Goal: Information Seeking & Learning: Check status

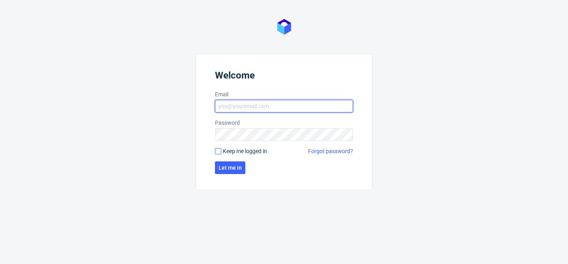
type input "bogna.krystian@packhelp.com"
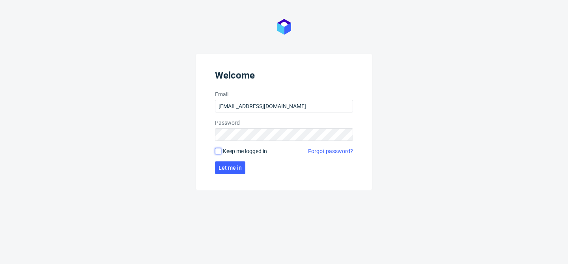
click at [216, 149] on input "Keep me logged in" at bounding box center [218, 151] width 6 height 6
checkbox input "true"
click at [231, 167] on span "Let me in" at bounding box center [229, 168] width 23 height 6
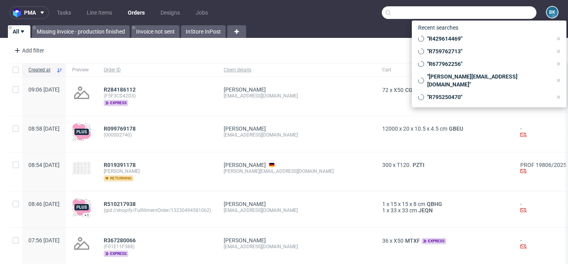
click at [497, 12] on input "text" at bounding box center [459, 12] width 155 height 13
paste input "F99C8H4628"
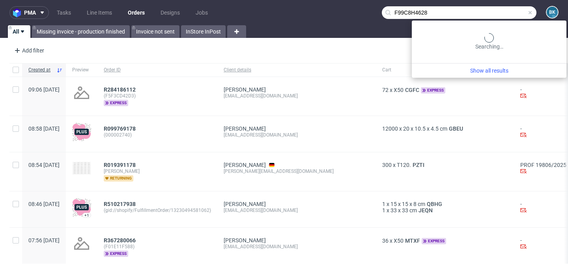
type input "F99C8H4628"
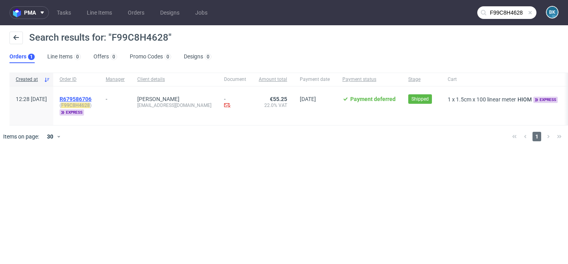
click at [91, 97] on span "R679586706" at bounding box center [76, 99] width 32 height 6
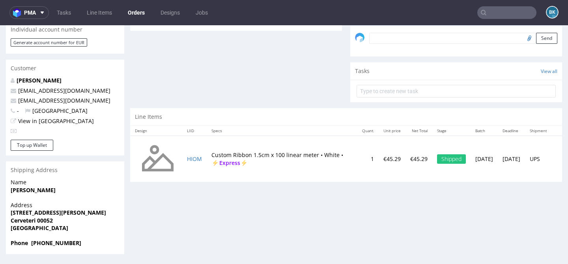
scroll to position [2, 0]
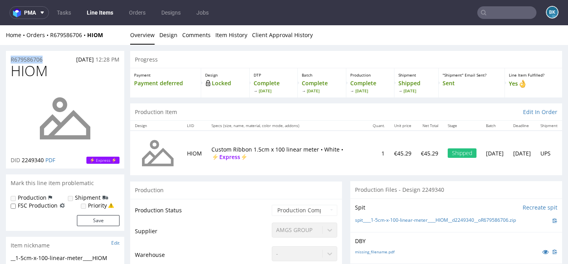
drag, startPoint x: 47, startPoint y: 60, endPoint x: 0, endPoint y: 61, distance: 46.5
copy p "R679586706"
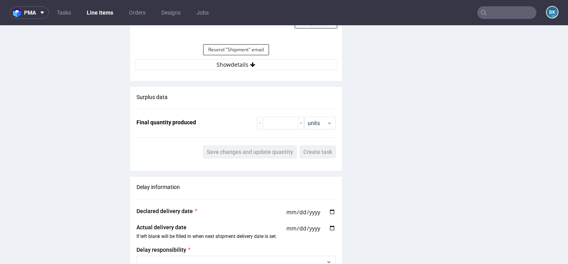
scroll to position [760, 0]
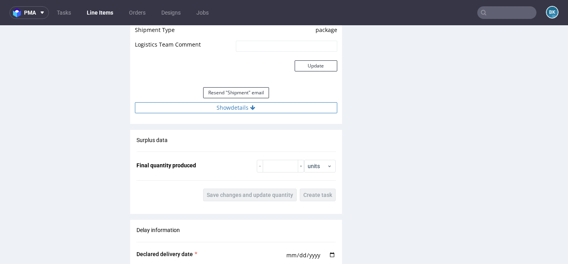
click at [223, 110] on button "Show details" at bounding box center [236, 107] width 202 height 11
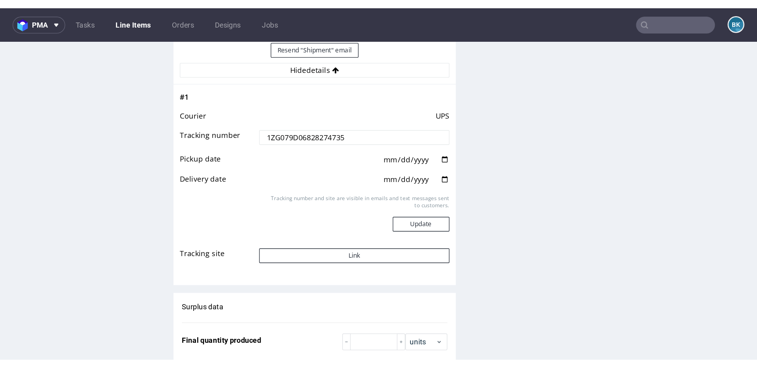
scroll to position [865, 0]
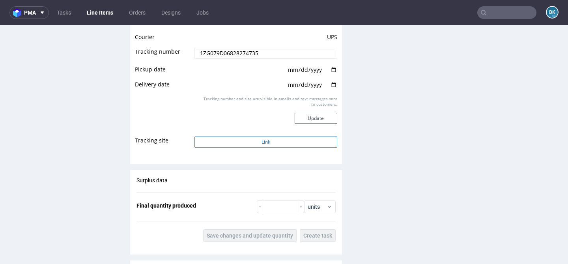
click at [231, 137] on button "Link" at bounding box center [265, 141] width 142 height 11
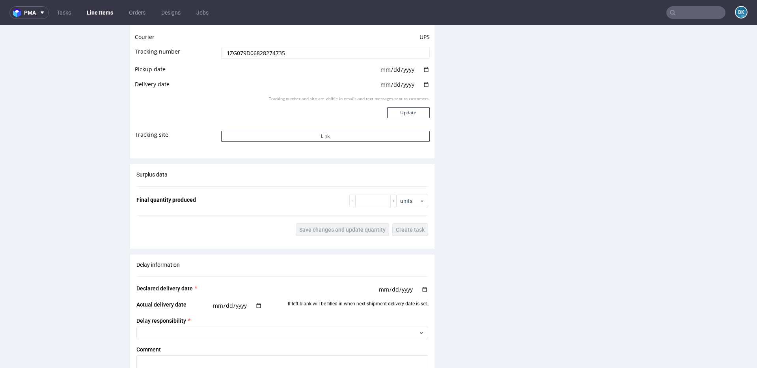
click at [567, 14] on input "text" at bounding box center [695, 12] width 59 height 13
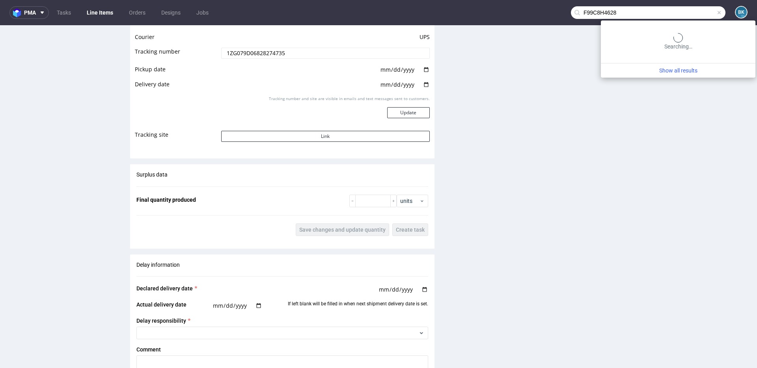
type input "F99C8H4628"
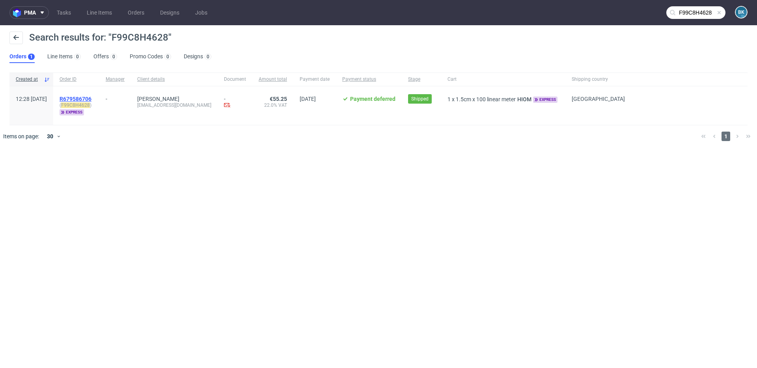
click at [89, 99] on span "R679586706" at bounding box center [76, 99] width 32 height 6
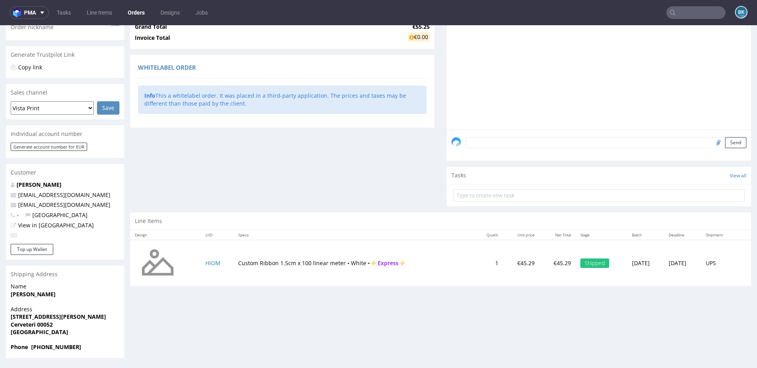
scroll to position [2, 0]
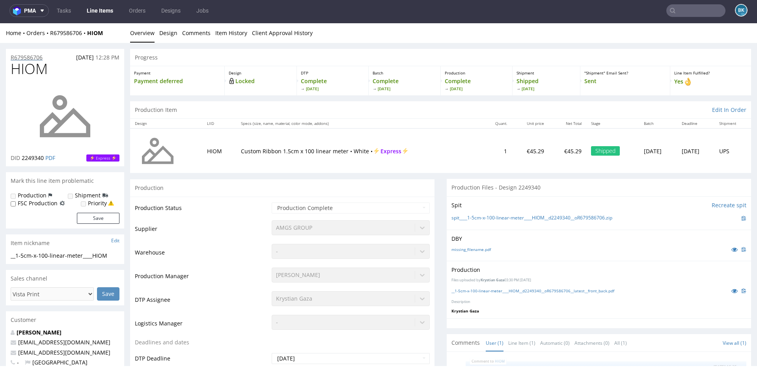
drag, startPoint x: 48, startPoint y: 56, endPoint x: 44, endPoint y: 56, distance: 4.7
click at [44, 56] on div "R679586706 14.08.2025 12:28 PM" at bounding box center [65, 55] width 118 height 13
drag, startPoint x: 45, startPoint y: 54, endPoint x: 0, endPoint y: 56, distance: 45.4
copy p "R679586706"
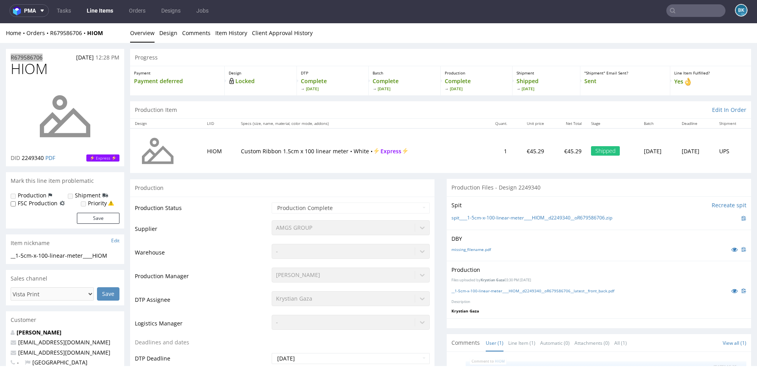
click at [567, 11] on input "text" at bounding box center [695, 10] width 59 height 13
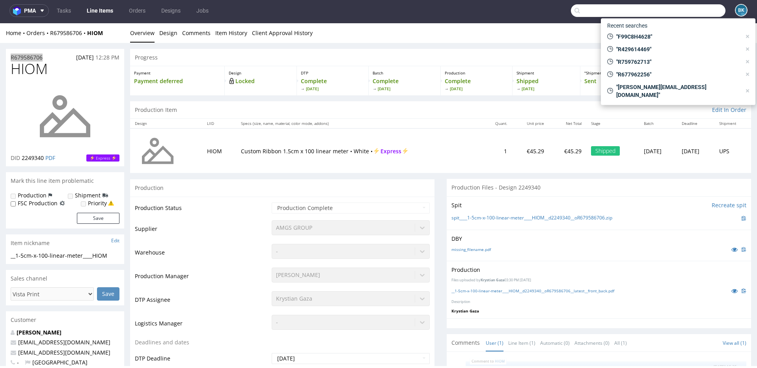
paste input "F99C8H4628"
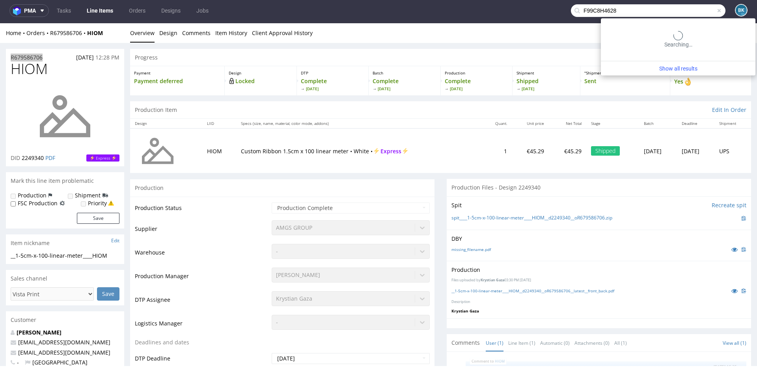
type input "F99C8H4628"
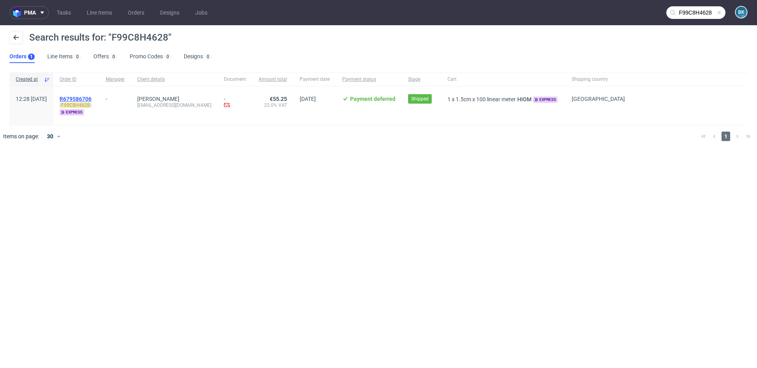
click at [91, 97] on span "R679586706" at bounding box center [76, 99] width 32 height 6
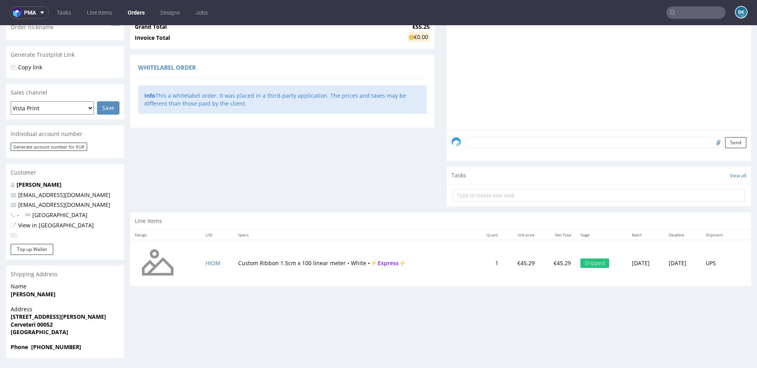
scroll to position [2, 0]
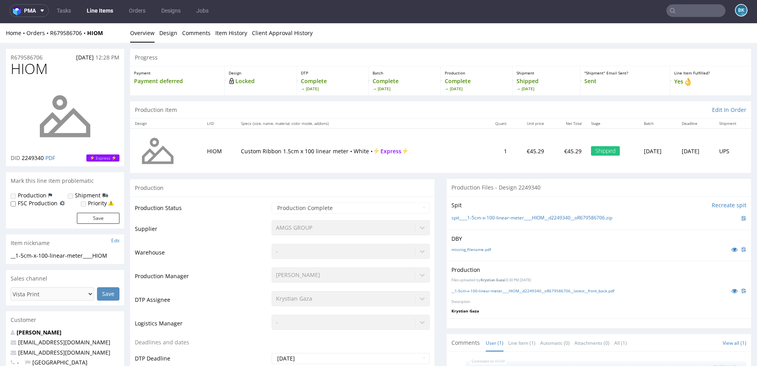
scroll to position [93, 0]
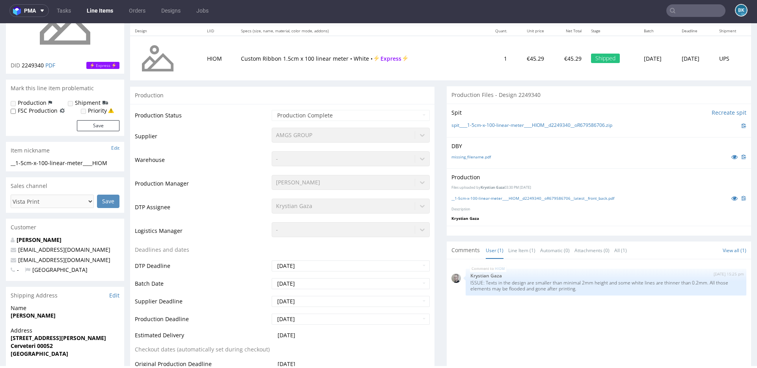
click at [183, 28] on th "Design" at bounding box center [166, 31] width 72 height 10
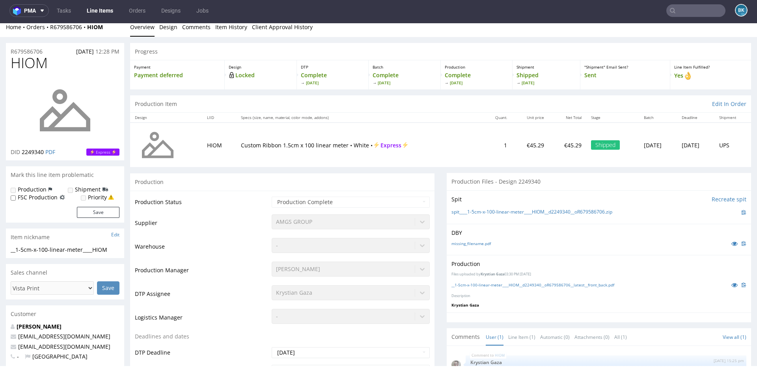
scroll to position [0, 0]
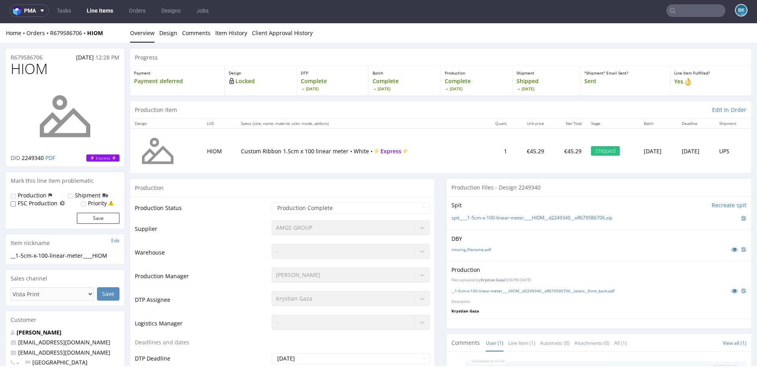
click at [567, 11] on input "text" at bounding box center [695, 10] width 59 height 13
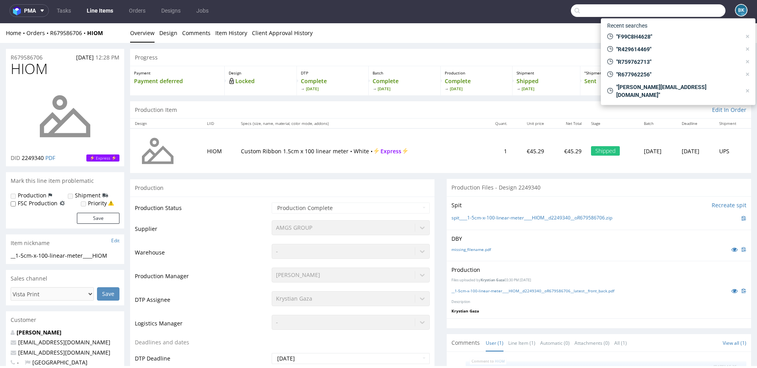
paste input "R338023200"
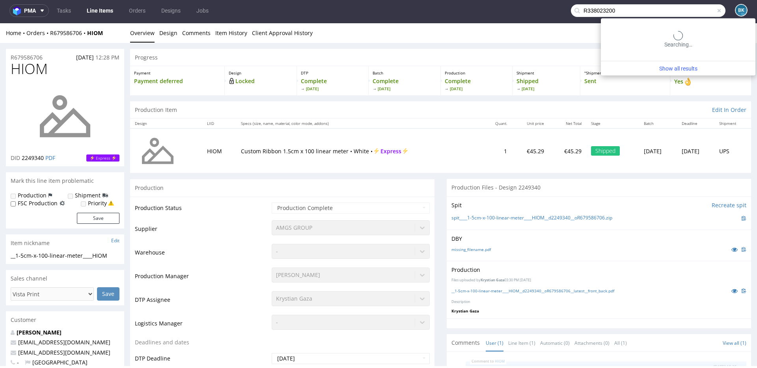
type input "R338023200"
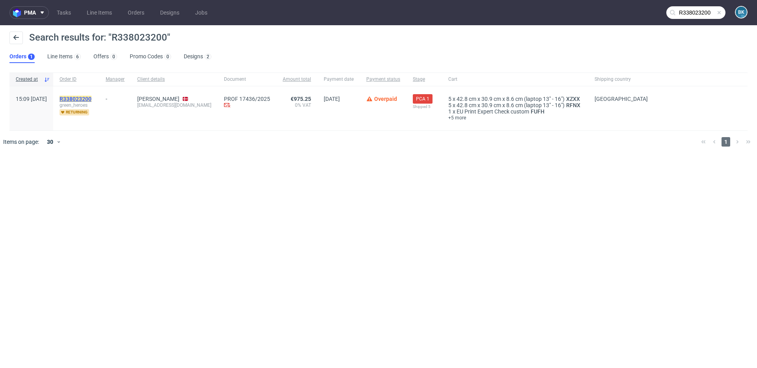
click at [91, 97] on mark "R338023200" at bounding box center [76, 99] width 32 height 6
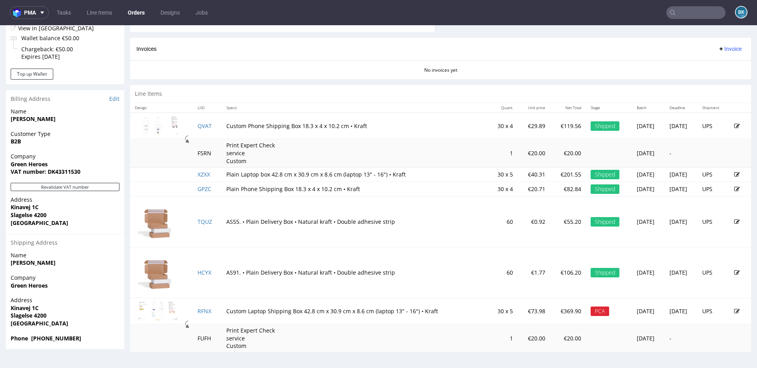
scroll to position [329, 0]
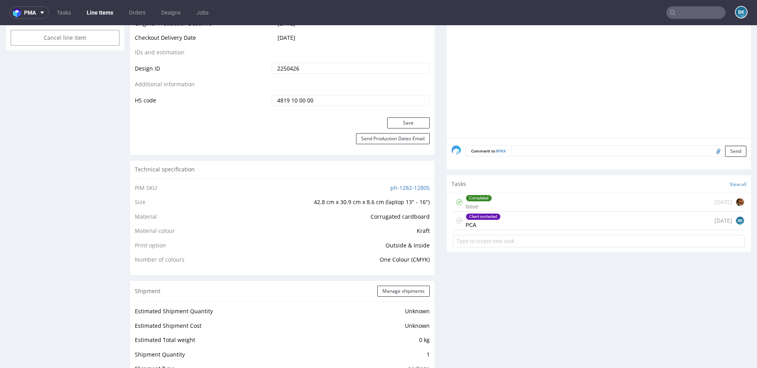
scroll to position [445, 0]
click at [552, 218] on div "Client contacted PCA 7 days ago BK" at bounding box center [599, 219] width 292 height 19
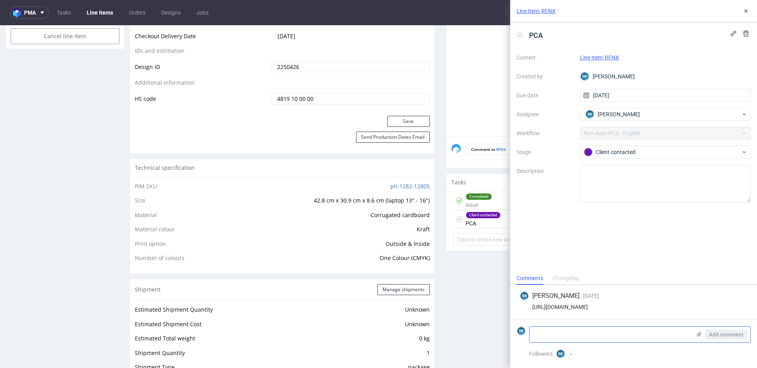
click at [554, 263] on textarea at bounding box center [610, 335] width 162 height 16
paste textarea "there’s a box overlaying some texts – could you please remove it? I have a atta…"
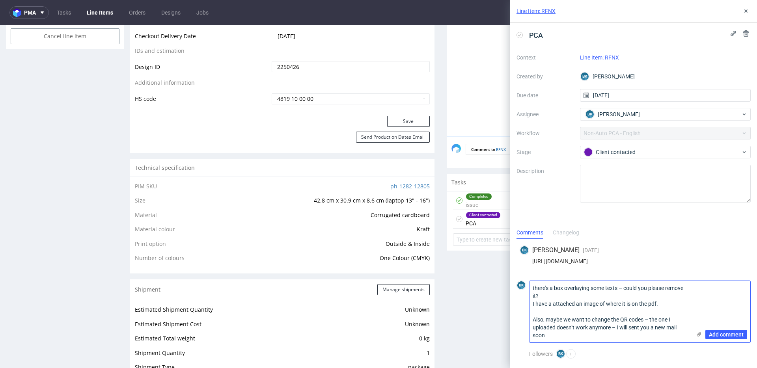
click at [533, 263] on textarea "there’s a box overlaying some texts – could you please remove it? I have a atta…" at bounding box center [610, 311] width 162 height 61
type textarea "The client's email: there’s a box overlaying some texts – could you please remo…"
click at [567, 263] on icon at bounding box center [699, 334] width 6 height 6
click at [0, 0] on input "file" at bounding box center [0, 0] width 0 height 0
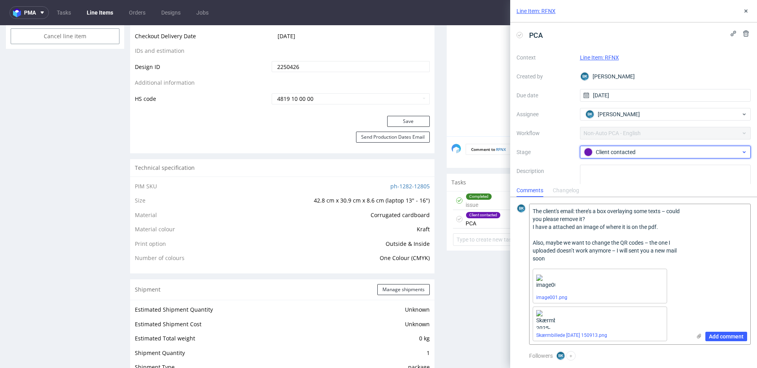
click at [567, 151] on div "Client contacted" at bounding box center [662, 152] width 157 height 9
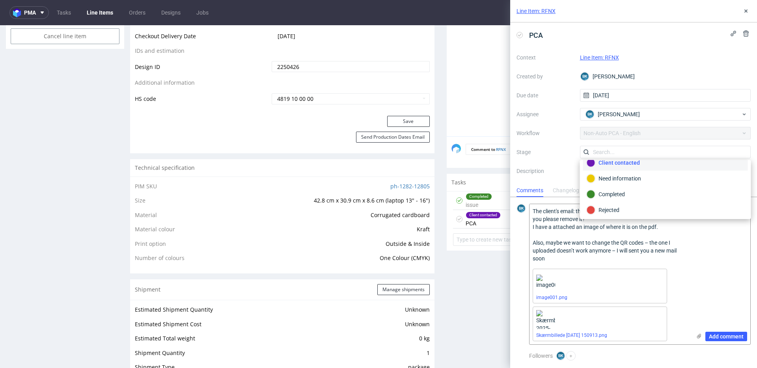
scroll to position [42, 0]
click at [567, 209] on div "Rejected" at bounding box center [666, 208] width 158 height 9
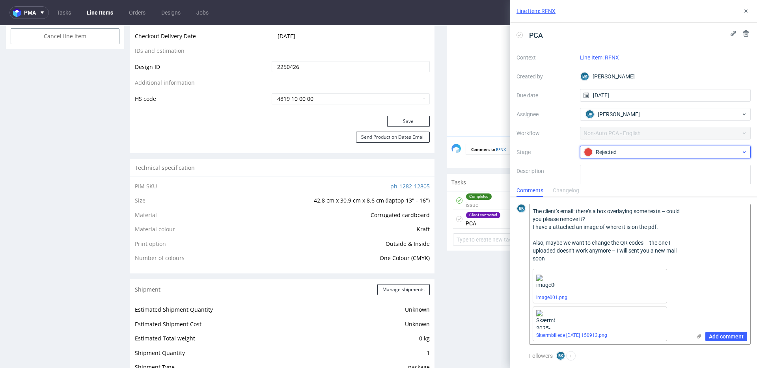
click at [567, 155] on div "Rejected" at bounding box center [662, 152] width 157 height 9
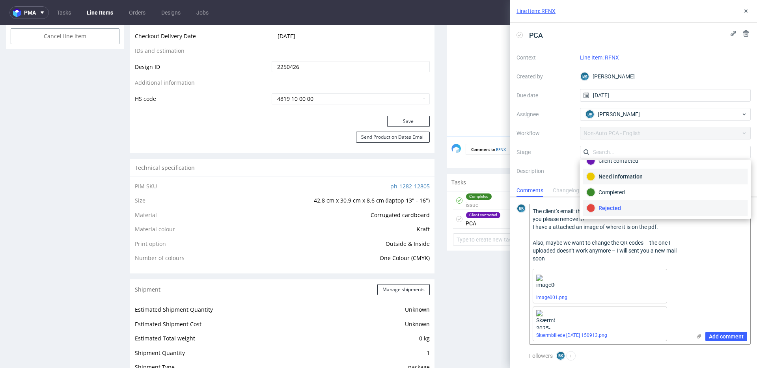
click at [567, 176] on div "Need information" at bounding box center [666, 176] width 158 height 9
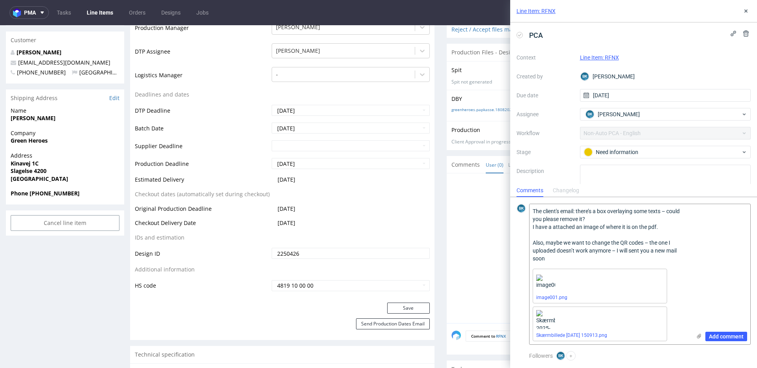
scroll to position [0, 0]
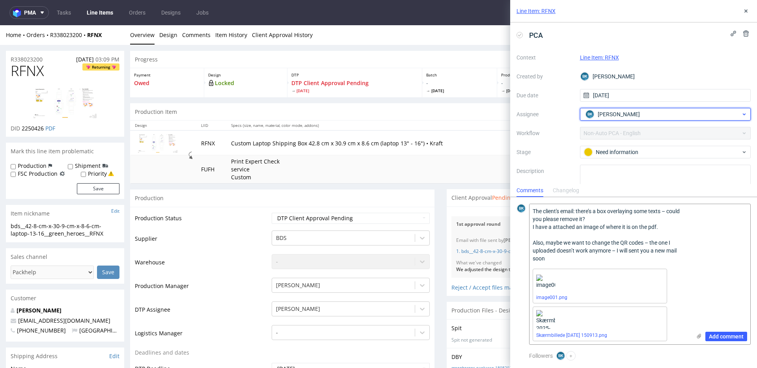
click at [567, 113] on span "Bogna Krystian" at bounding box center [619, 114] width 42 height 8
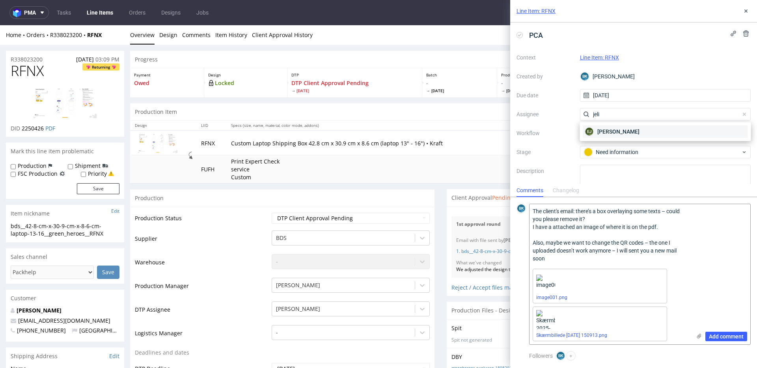
type input "jeli"
click at [567, 131] on span "[PERSON_NAME]" at bounding box center [618, 132] width 42 height 8
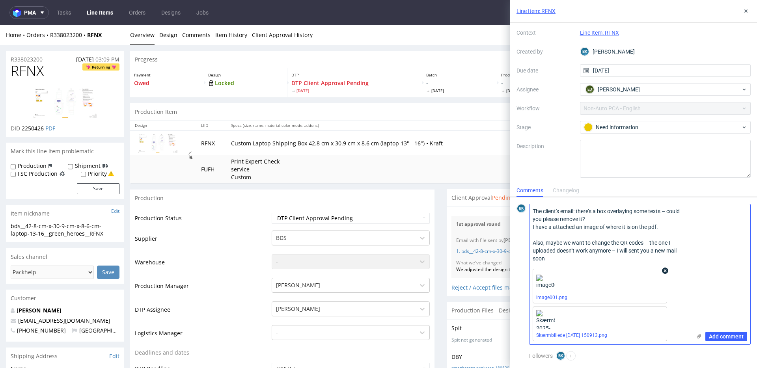
scroll to position [2, 0]
click at [567, 263] on span "Add comment" at bounding box center [726, 335] width 35 height 6
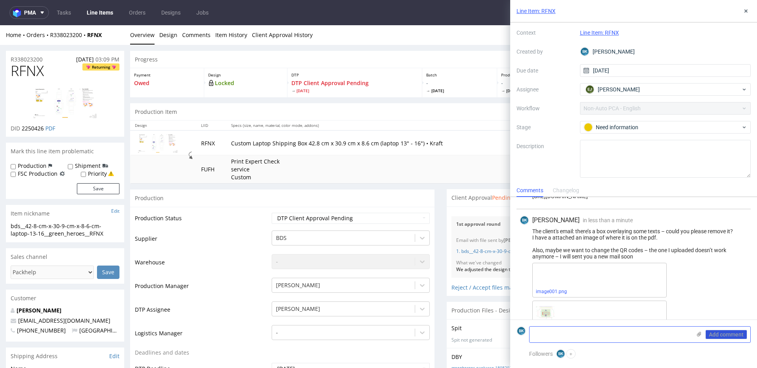
scroll to position [45, 0]
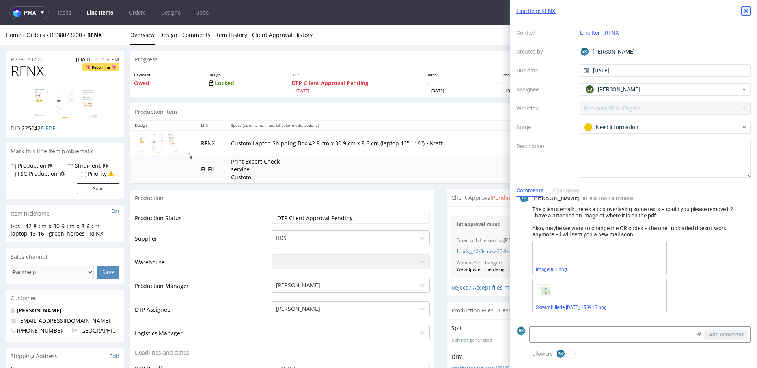
click at [567, 8] on icon at bounding box center [746, 11] width 6 height 6
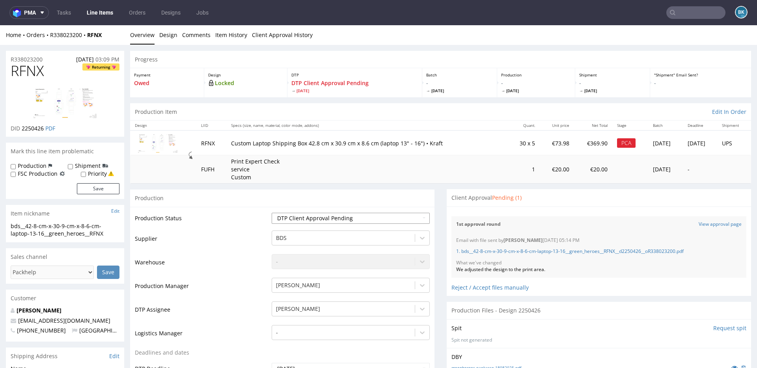
click at [364, 220] on select "Waiting for Artwork Waiting for Diecut Waiting for Mockup Waiting for DTP Waiti…" at bounding box center [351, 218] width 158 height 11
select select "back_for_dtp"
click at [272, 213] on select "Waiting for Artwork Waiting for Diecut Waiting for Mockup Waiting for DTP Waiti…" at bounding box center [351, 218] width 158 height 11
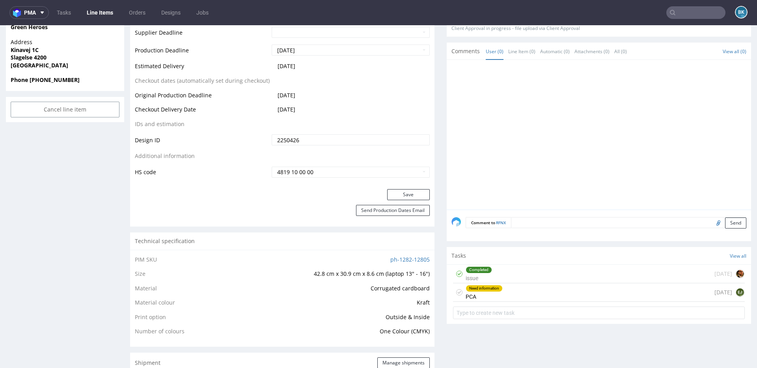
scroll to position [371, 0]
click at [415, 194] on button "Save" at bounding box center [408, 195] width 43 height 11
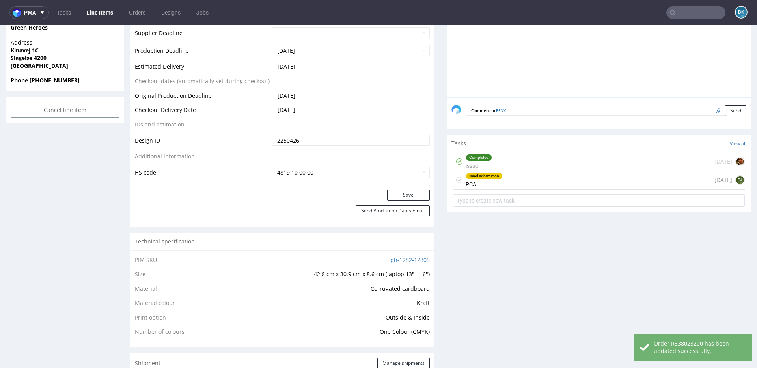
scroll to position [365, 0]
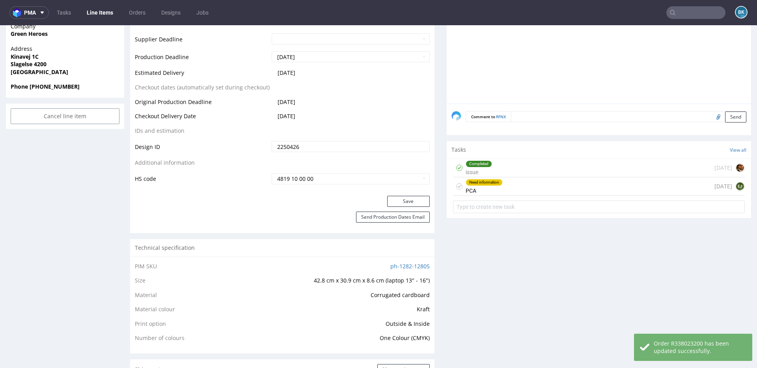
click at [486, 188] on div "Need information PCA" at bounding box center [484, 186] width 37 height 18
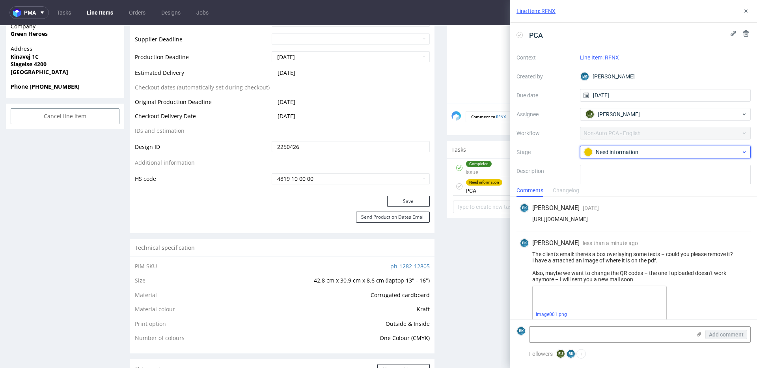
click at [567, 153] on div "Need information" at bounding box center [662, 152] width 157 height 9
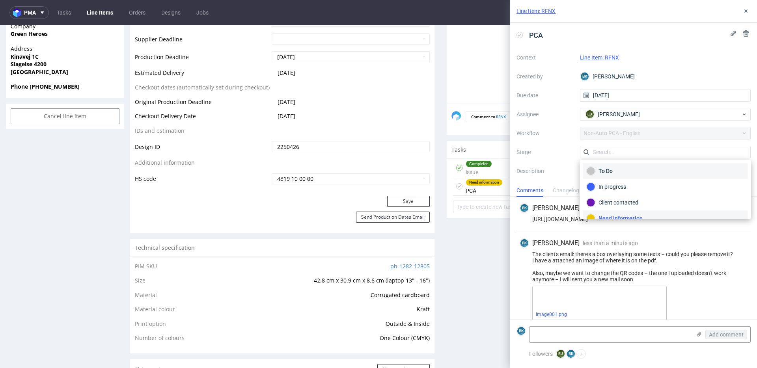
click at [567, 168] on div "To Do" at bounding box center [666, 171] width 158 height 9
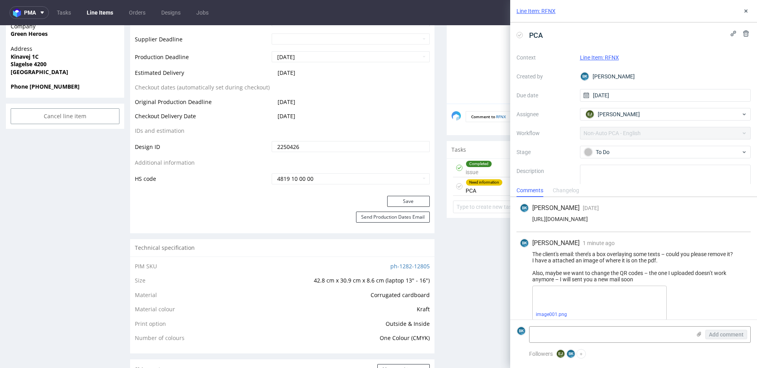
scroll to position [25, 0]
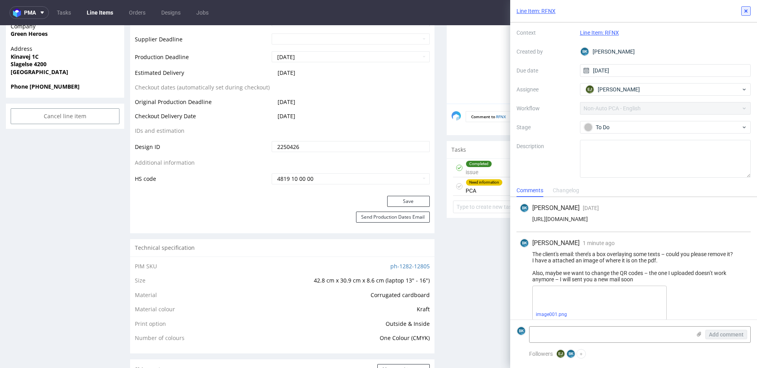
click at [567, 9] on icon at bounding box center [746, 11] width 6 height 6
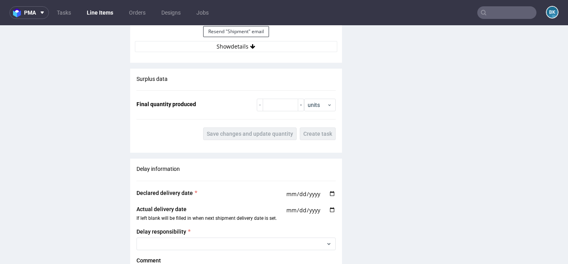
scroll to position [832, 0]
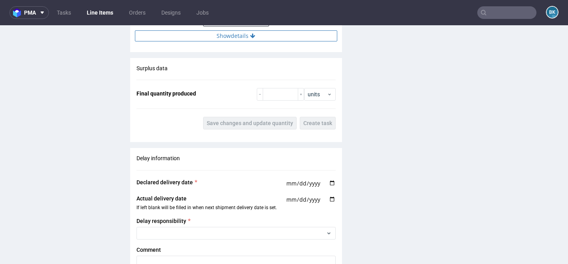
click at [252, 38] on icon at bounding box center [252, 36] width 5 height 6
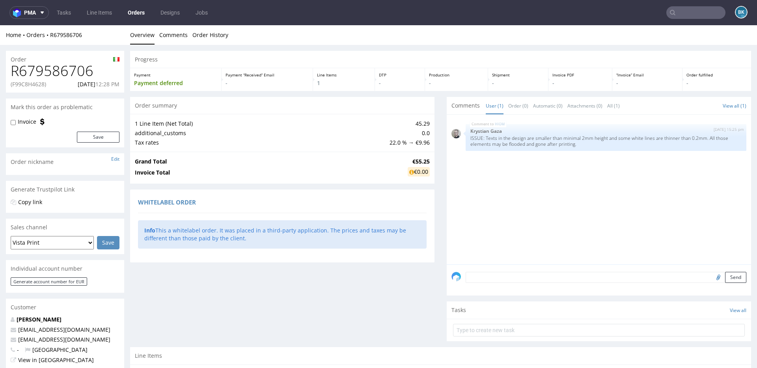
click at [678, 12] on input "text" at bounding box center [695, 12] width 59 height 13
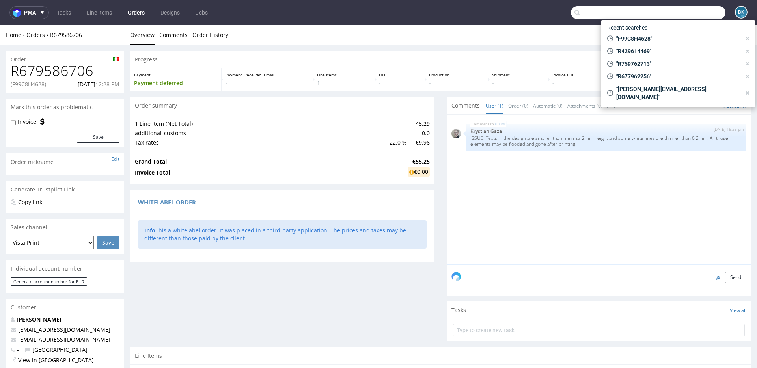
paste input "FFDGA0F9A1"
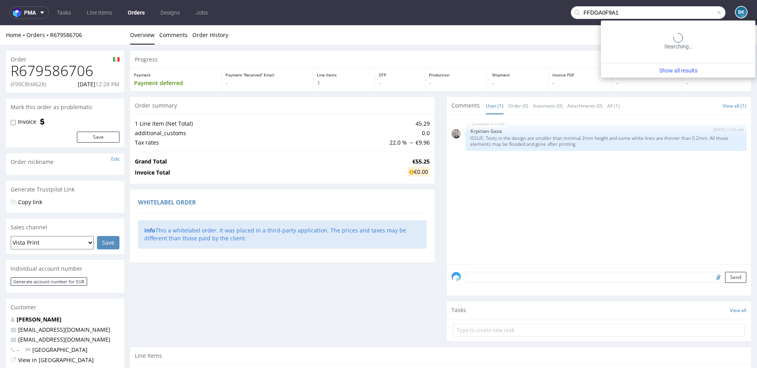
type input "FFDGA0F9A1"
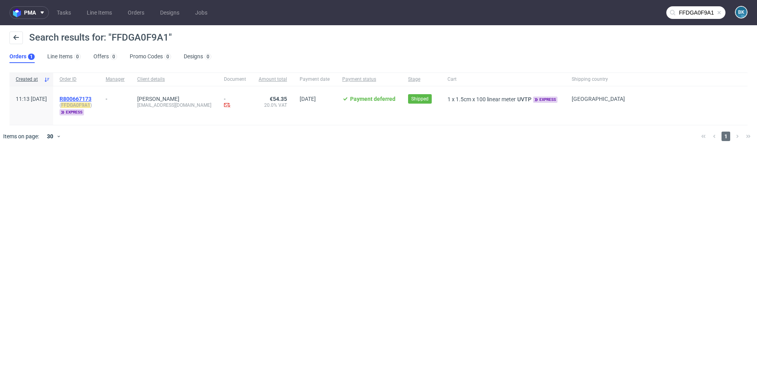
click at [91, 97] on span "R800667173" at bounding box center [76, 99] width 32 height 6
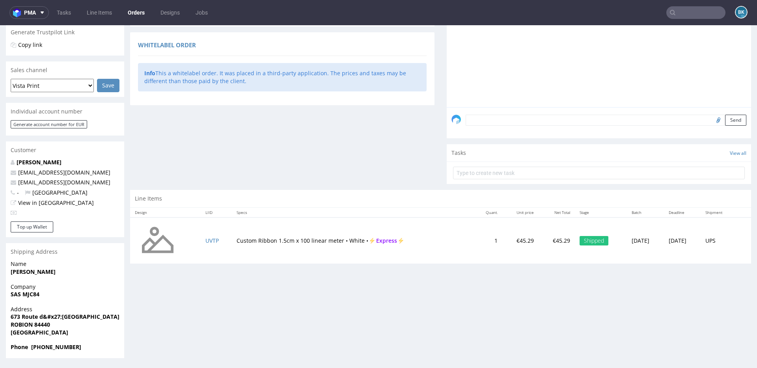
scroll to position [2, 0]
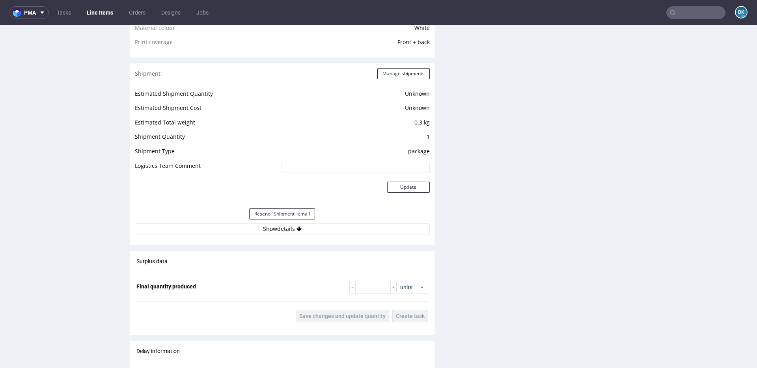
scroll to position [641, 0]
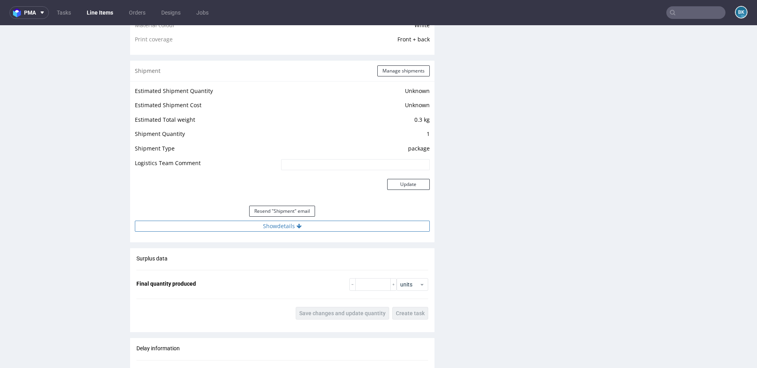
click at [283, 227] on button "Show details" at bounding box center [282, 226] width 295 height 11
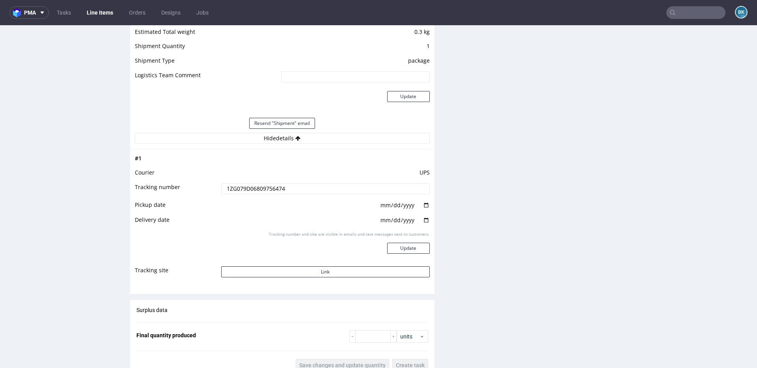
scroll to position [743, 0]
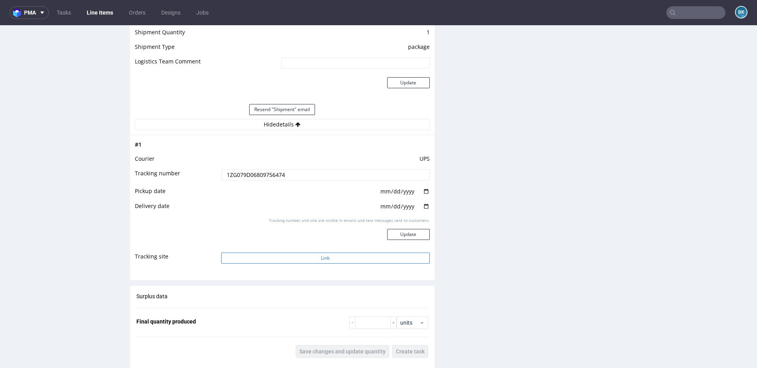
click at [299, 255] on button "Link" at bounding box center [325, 258] width 209 height 11
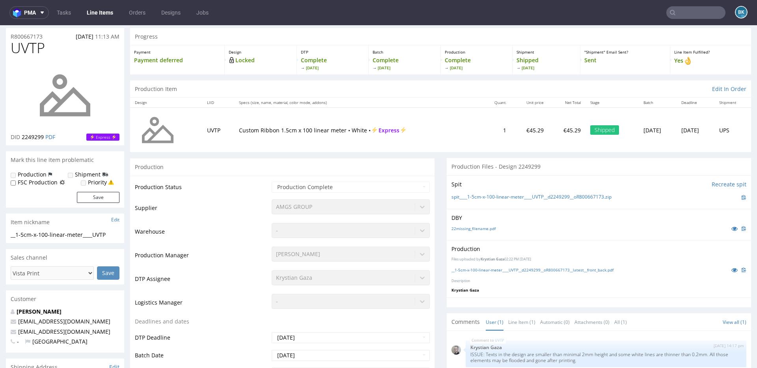
scroll to position [27, 0]
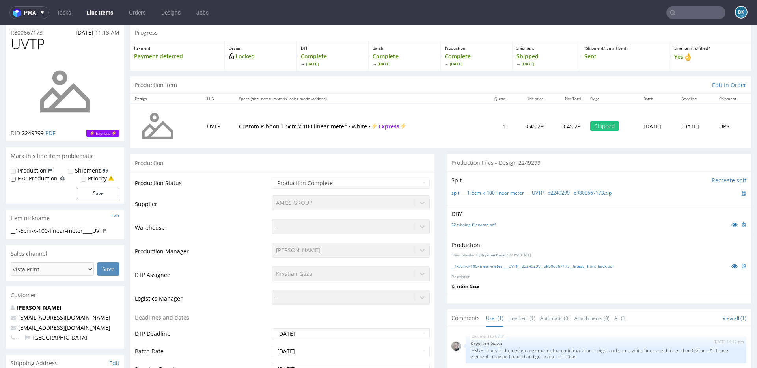
click at [675, 9] on input "text" at bounding box center [695, 12] width 59 height 13
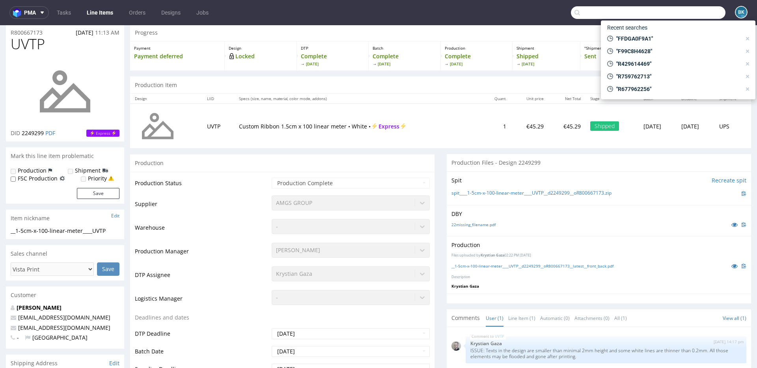
paste input "FFDGA0F9A1"
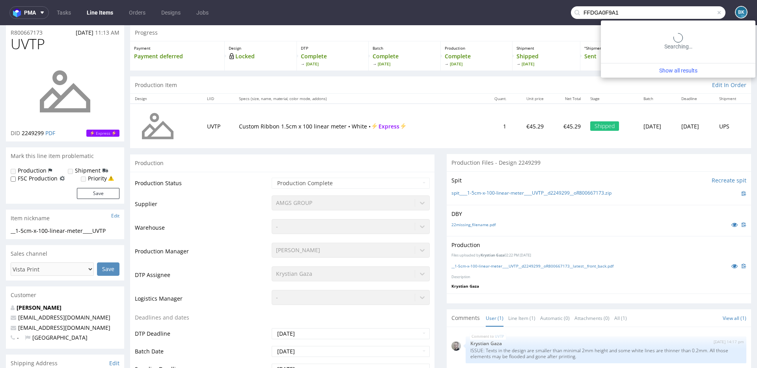
type input "FFDGA0F9A1"
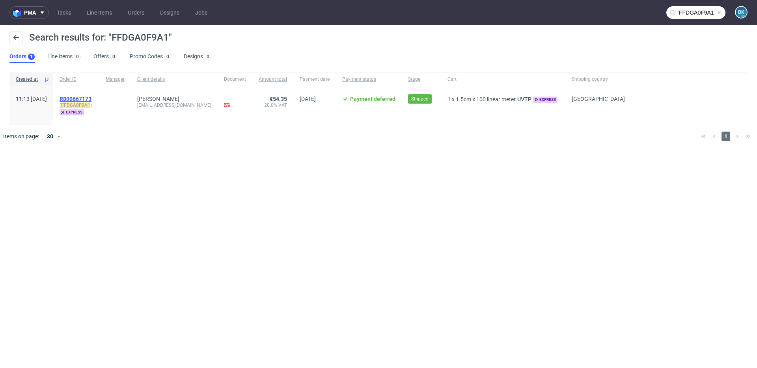
click at [91, 97] on span "R800667173" at bounding box center [76, 99] width 32 height 6
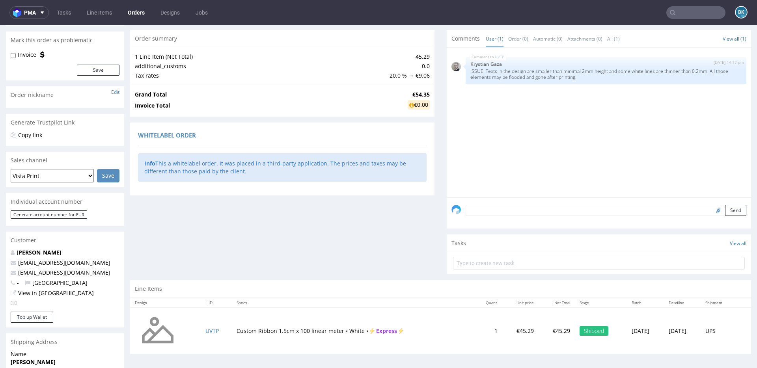
scroll to position [157, 0]
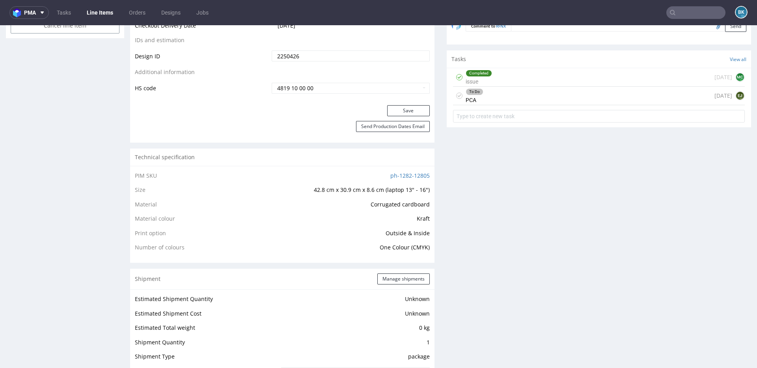
scroll to position [449, 0]
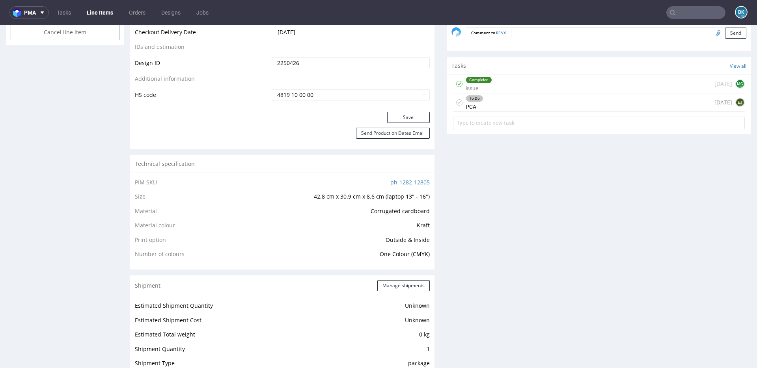
click at [486, 104] on div "To Do PCA 7 days ago EJ" at bounding box center [599, 102] width 292 height 19
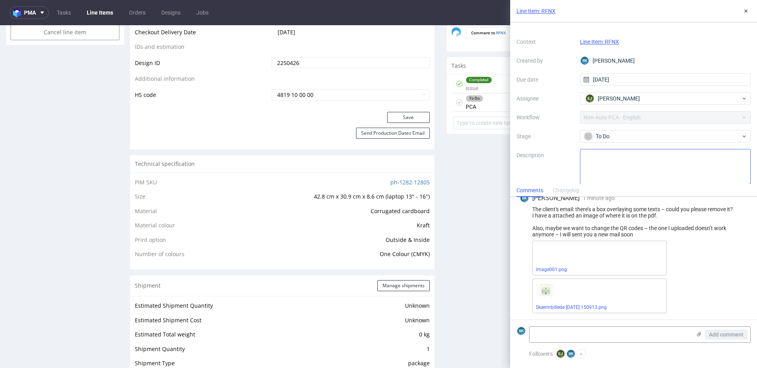
scroll to position [25, 0]
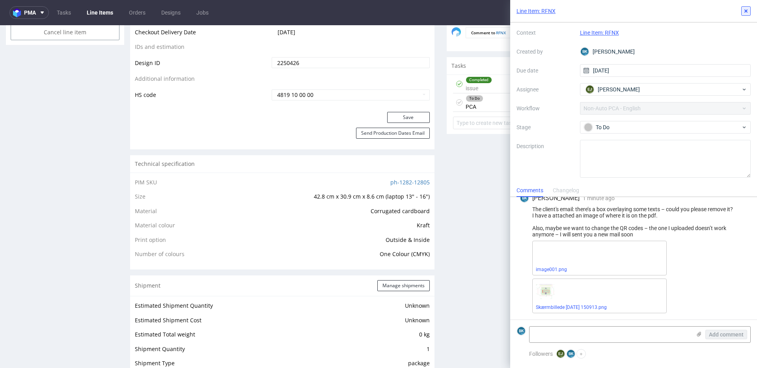
click at [747, 11] on use at bounding box center [745, 10] width 3 height 3
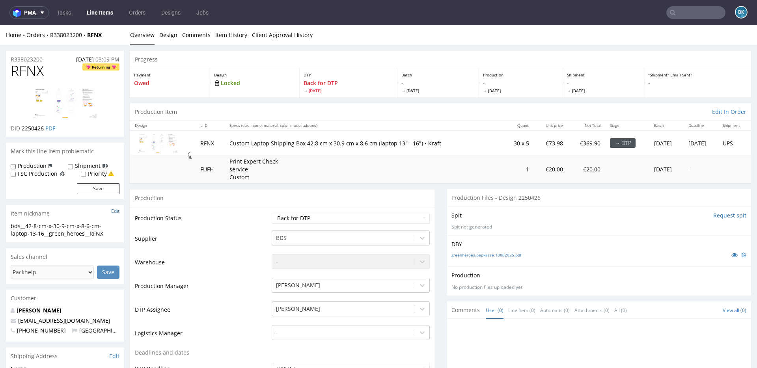
click at [681, 12] on input "text" at bounding box center [695, 12] width 59 height 13
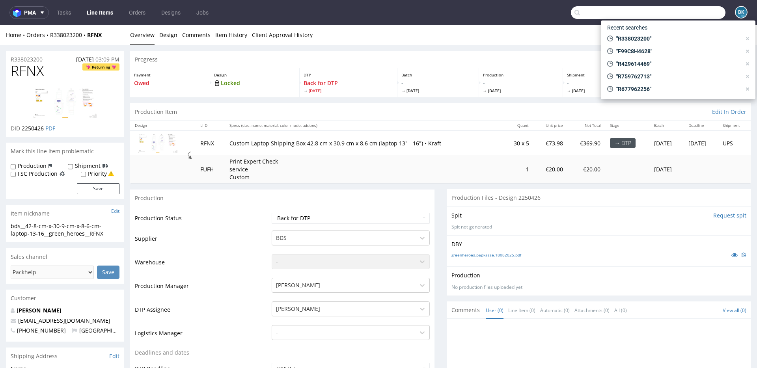
paste input "R636040182"
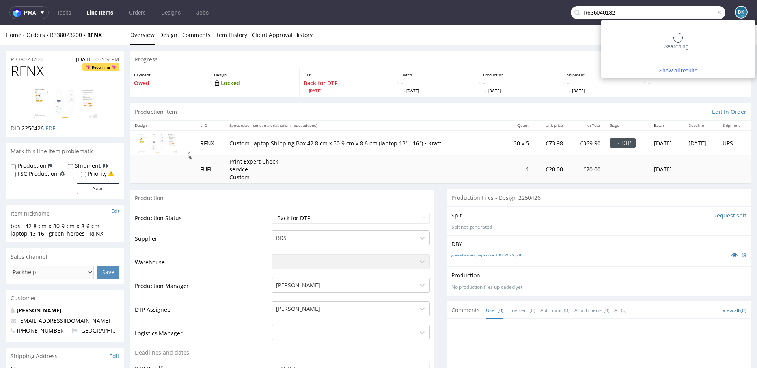
type input "R636040182"
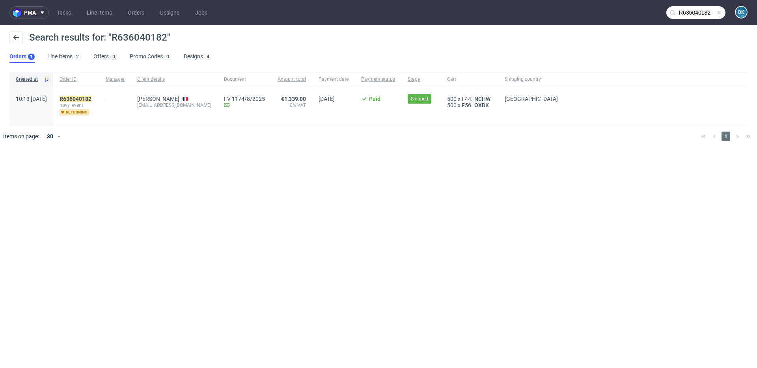
click at [99, 93] on div "R636040182 novy_event returning" at bounding box center [76, 105] width 46 height 39
click at [91, 100] on mark "R636040182" at bounding box center [76, 99] width 32 height 6
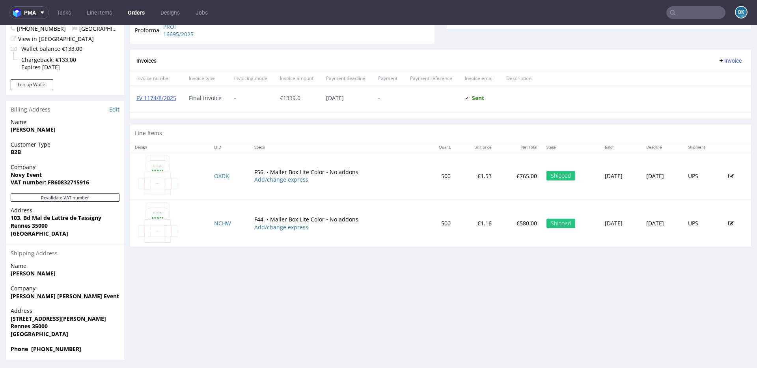
scroll to position [317, 0]
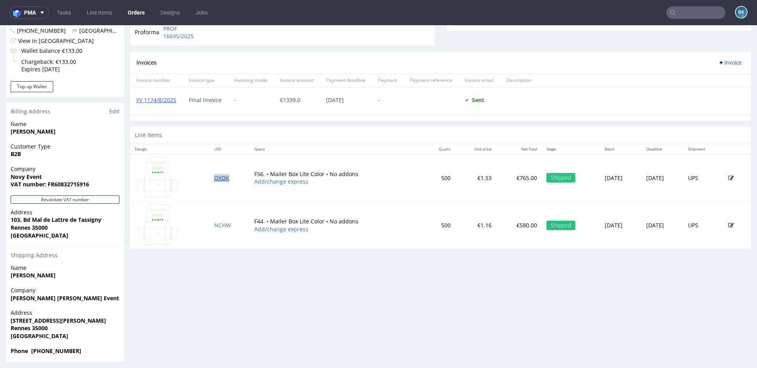
click at [214, 177] on link "OXDK" at bounding box center [221, 177] width 15 height 7
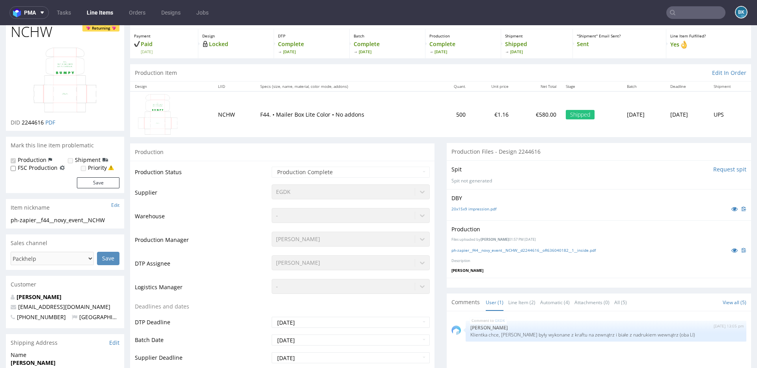
scroll to position [45, 0]
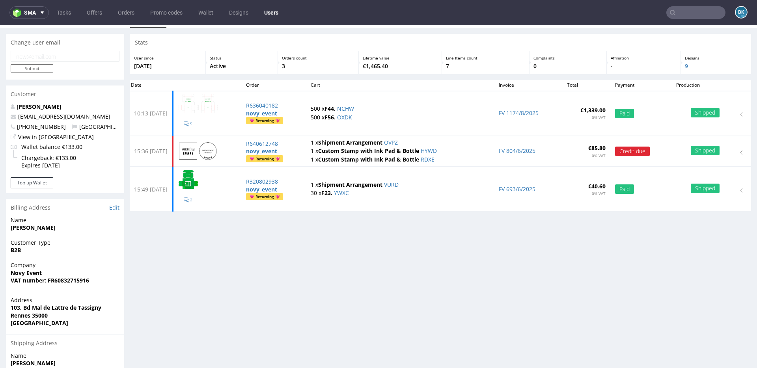
scroll to position [17, 0]
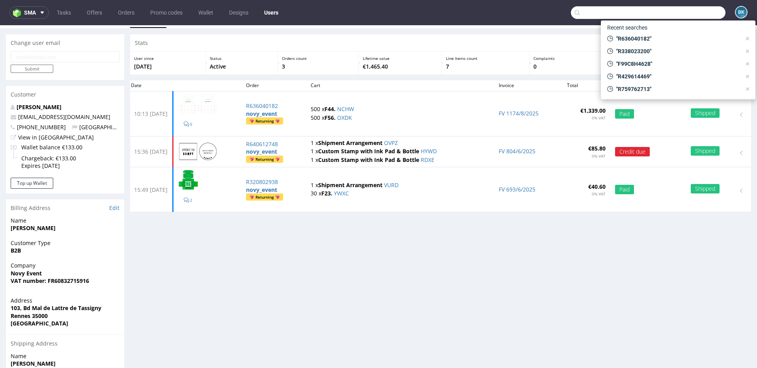
click at [682, 12] on input "text" at bounding box center [648, 12] width 155 height 13
paste input "R576885797"
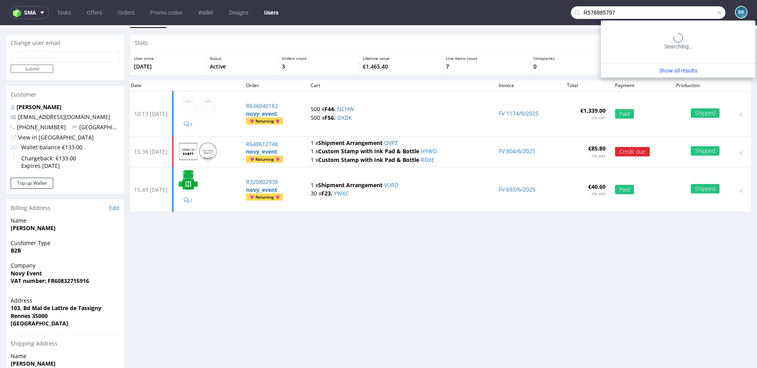
type input "R576885797"
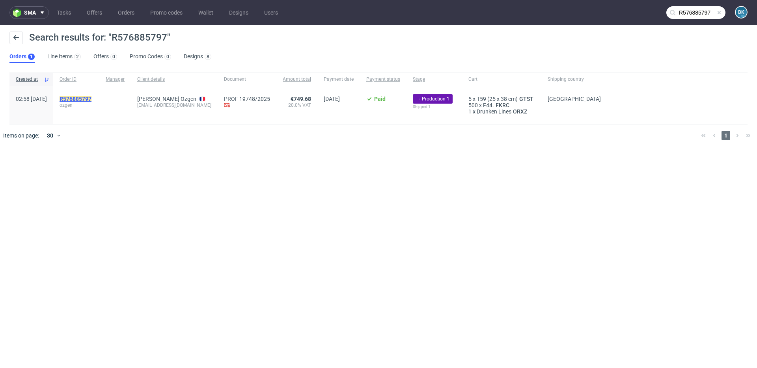
click at [91, 98] on mark "R576885797" at bounding box center [76, 99] width 32 height 6
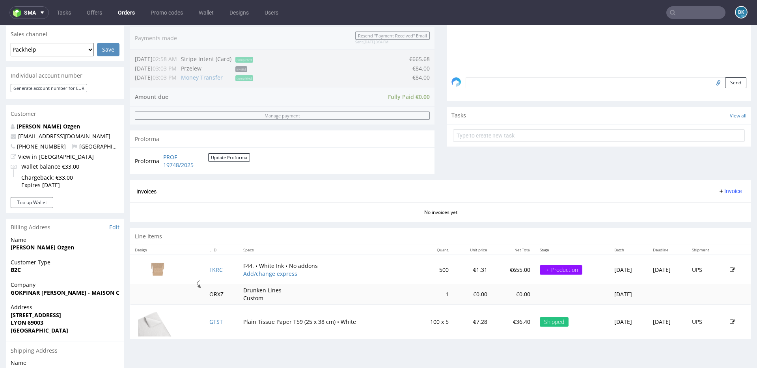
scroll to position [228, 0]
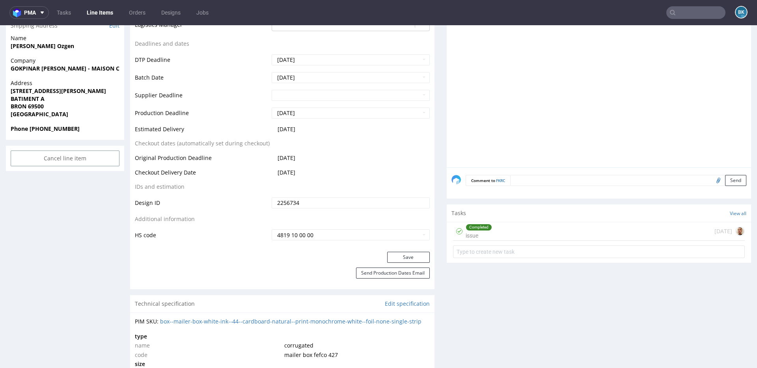
scroll to position [326, 0]
click at [537, 228] on div "Completed issue 6 days ago" at bounding box center [599, 232] width 292 height 19
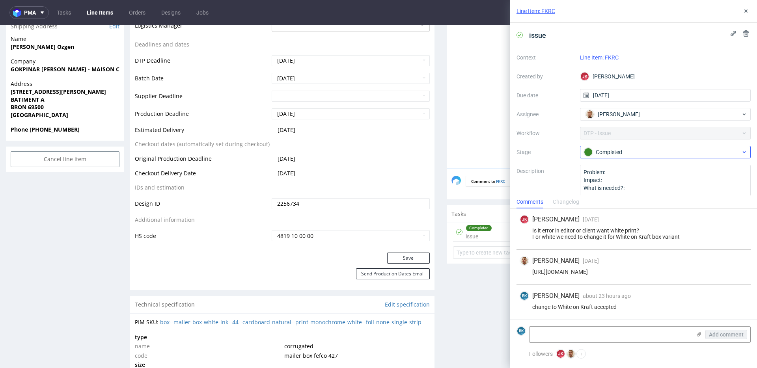
scroll to position [13, 0]
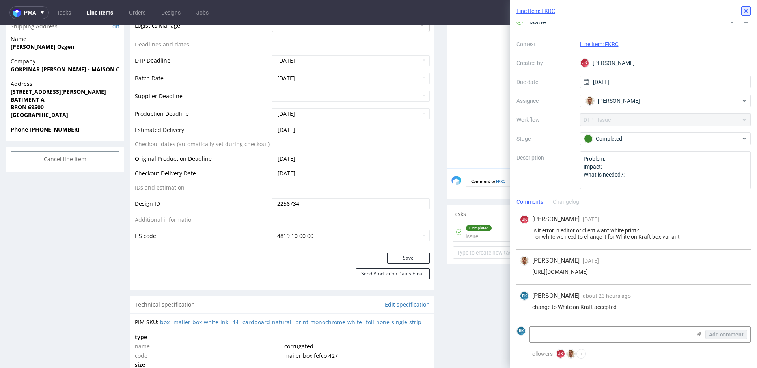
click at [743, 10] on icon at bounding box center [746, 11] width 6 height 6
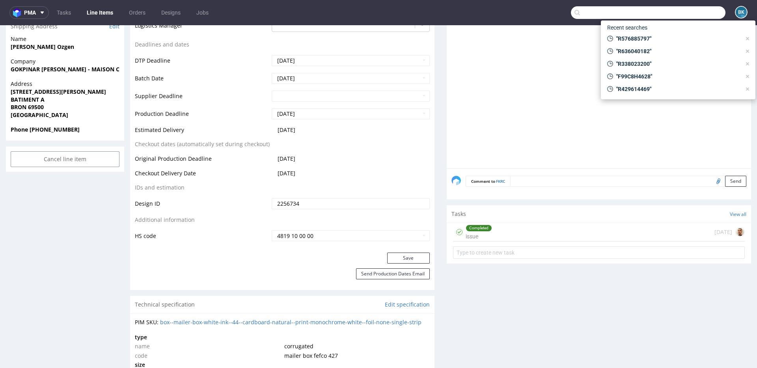
click at [680, 11] on input "text" at bounding box center [648, 12] width 155 height 13
paste input "R489632271"
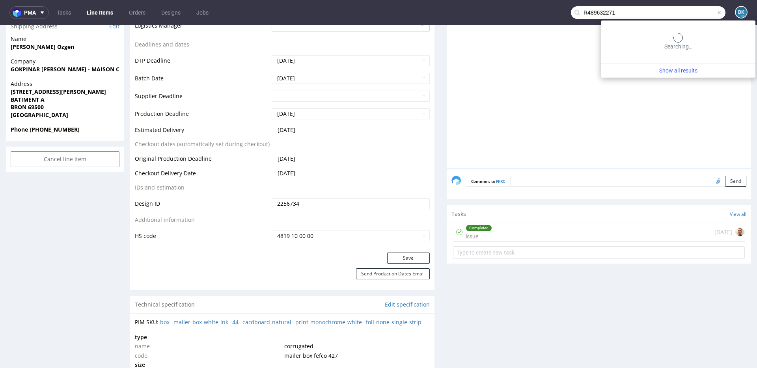
type input "R489632271"
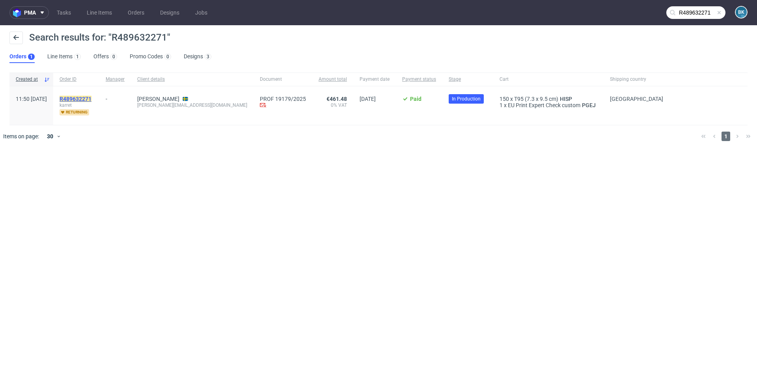
click at [91, 97] on mark "R489632271" at bounding box center [76, 99] width 32 height 6
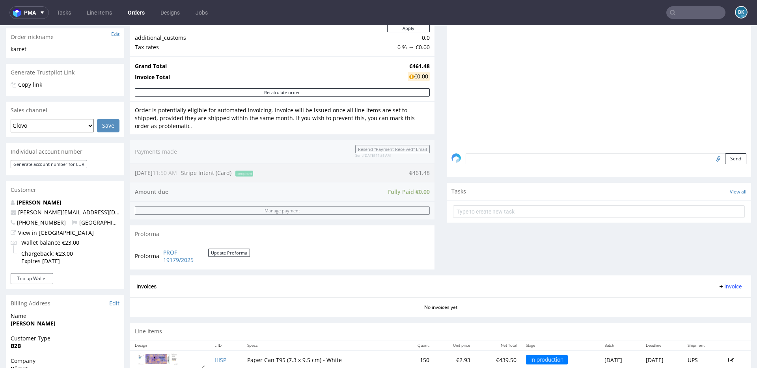
scroll to position [320, 0]
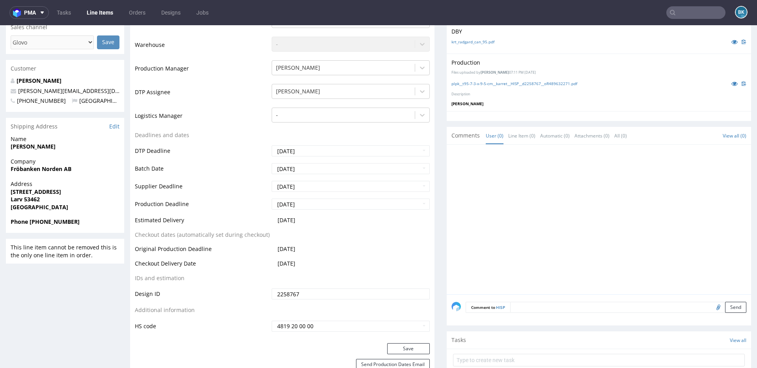
scroll to position [211, 0]
click at [691, 11] on input "text" at bounding box center [695, 12] width 59 height 13
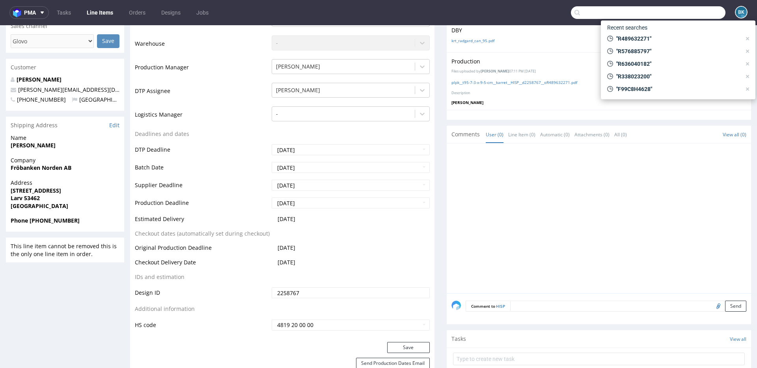
paste input "R725026825"
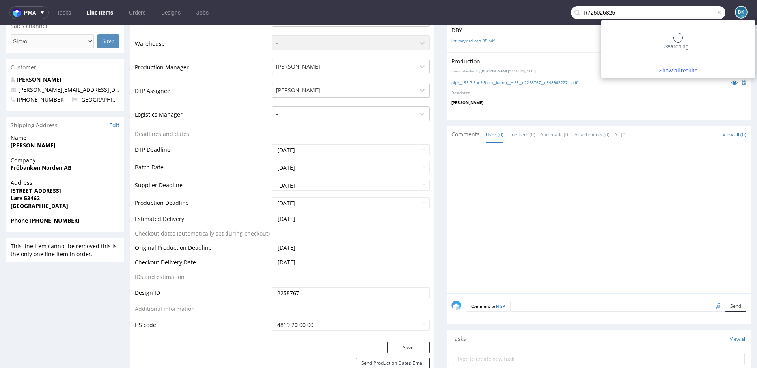
type input "R725026825"
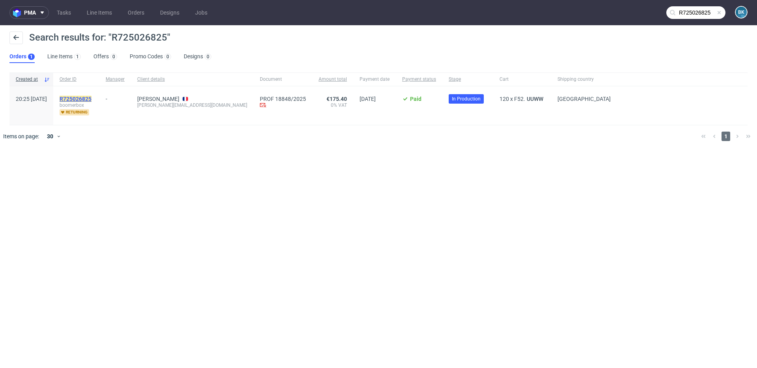
click at [89, 99] on mark "R725026825" at bounding box center [76, 99] width 32 height 6
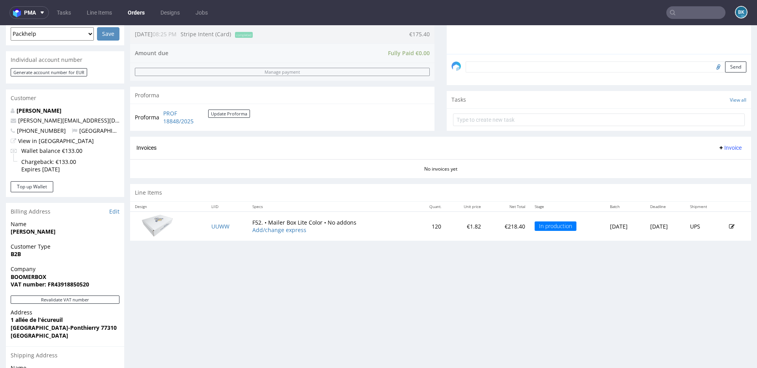
scroll to position [328, 0]
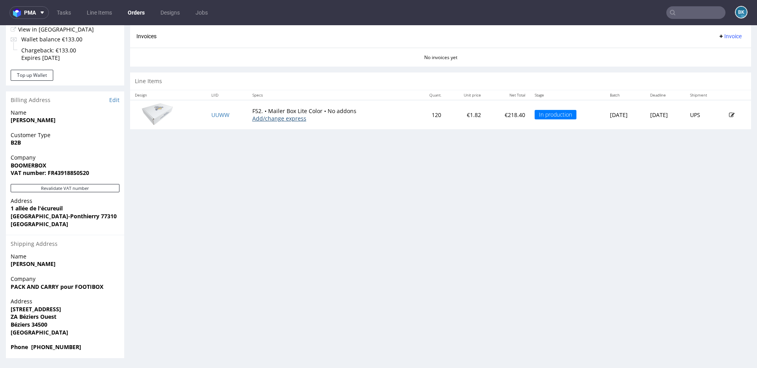
click at [270, 119] on link "Add/change express" at bounding box center [279, 118] width 54 height 7
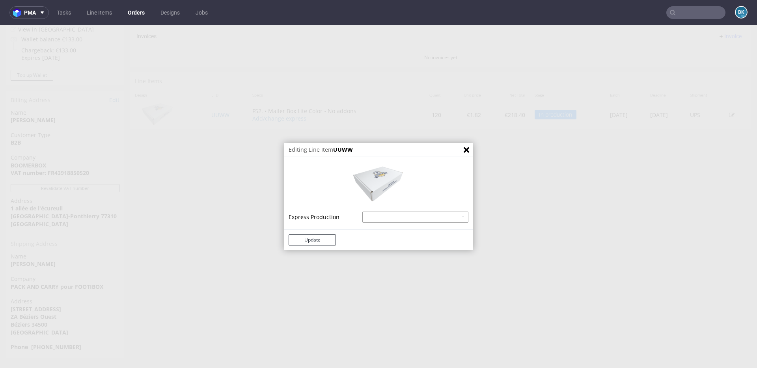
click at [399, 220] on select "Mailer Box Lite Color - express - 18% Mailer Box Lite Color - superexpress - 40%" at bounding box center [415, 217] width 106 height 11
click at [362, 212] on select "Mailer Box Lite Color - express - 18% Mailer Box Lite Color - superexpress - 40%" at bounding box center [415, 217] width 106 height 11
click at [464, 151] on icon "Close" at bounding box center [467, 150] width 6 height 6
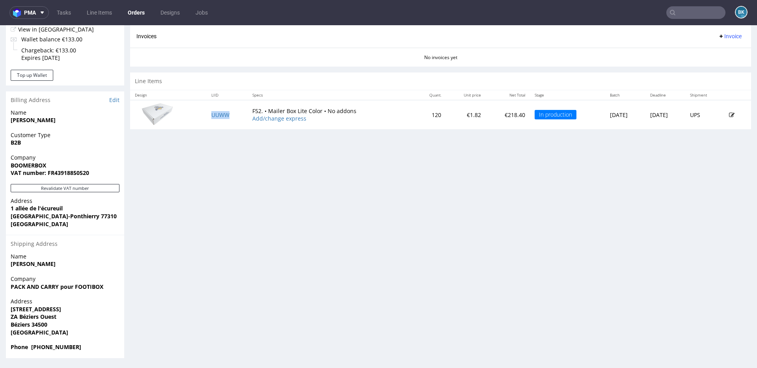
click at [212, 111] on td "UUWW" at bounding box center [227, 114] width 41 height 29
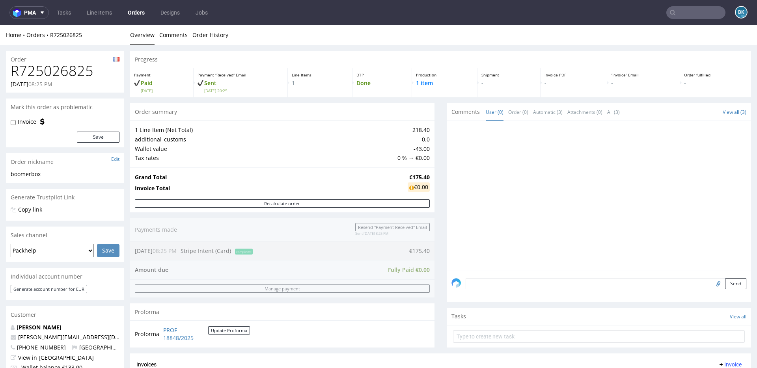
scroll to position [328, 0]
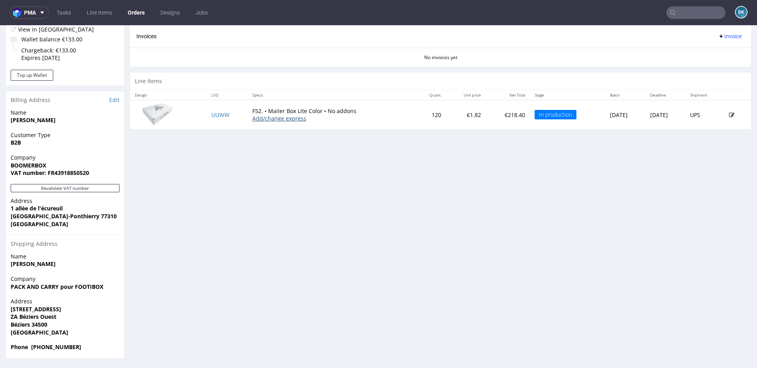
click at [267, 120] on link "Add/change express" at bounding box center [279, 118] width 54 height 7
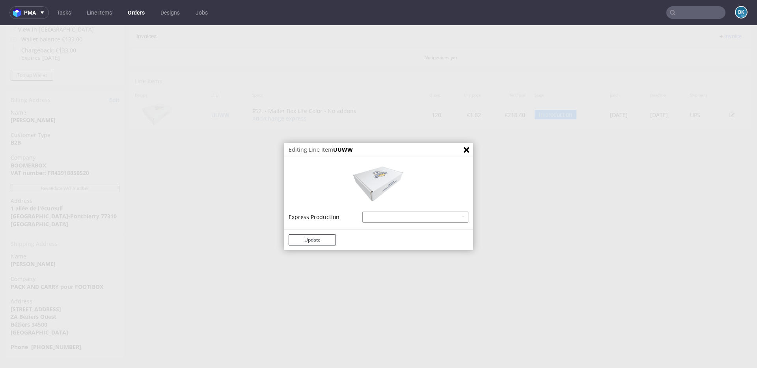
click at [385, 216] on select "Mailer Box Lite Color - express - 18% Mailer Box Lite Color - superexpress - 40%" at bounding box center [415, 217] width 106 height 11
click at [464, 150] on icon "Close" at bounding box center [467, 150] width 6 height 6
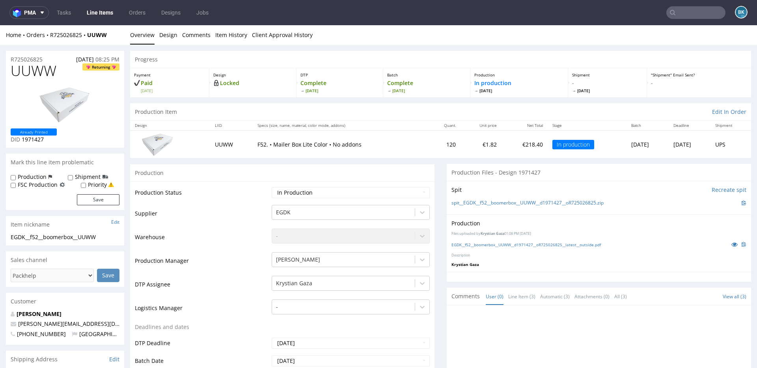
click at [680, 15] on input "text" at bounding box center [695, 12] width 59 height 13
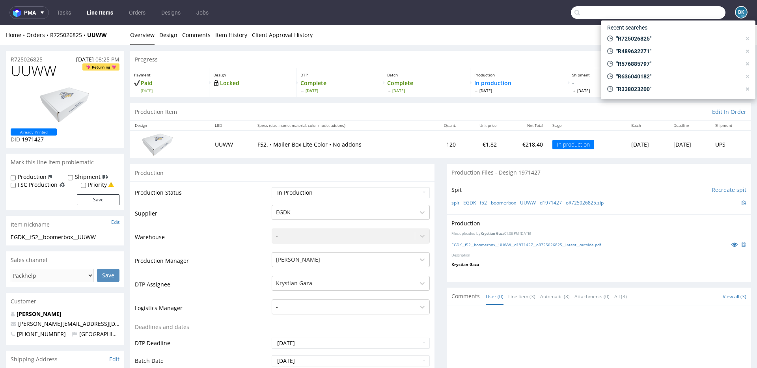
paste input "cfrm.biznes@gmail.com"
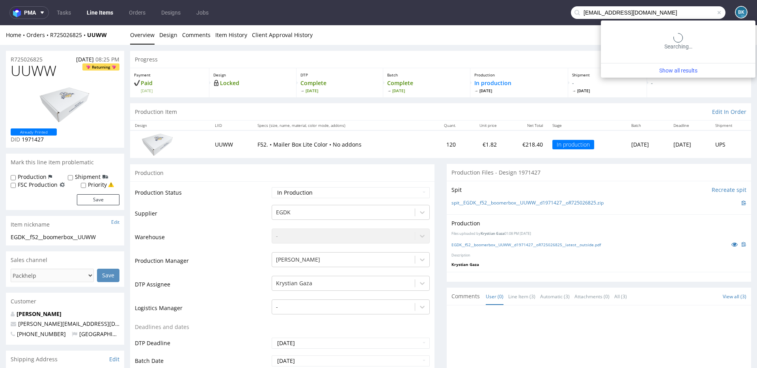
type input "cfrm.biznes@gmail.com"
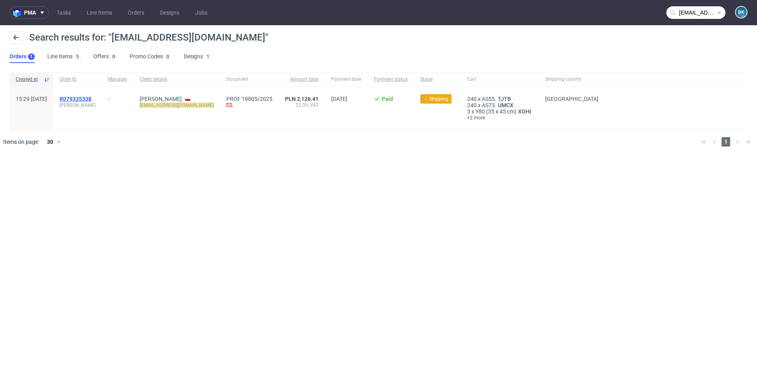
click at [91, 99] on span "R079335338" at bounding box center [76, 99] width 32 height 6
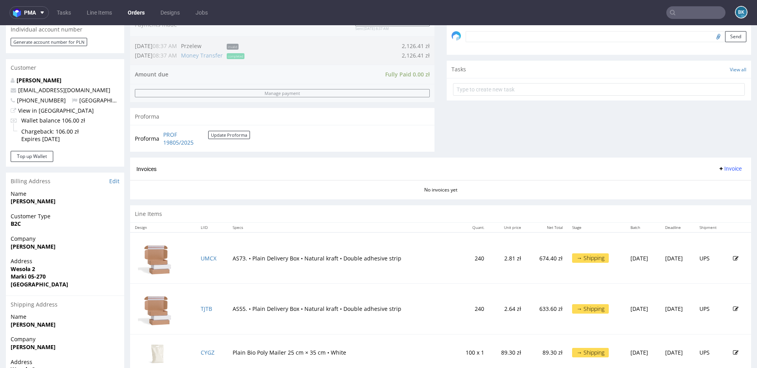
scroll to position [260, 0]
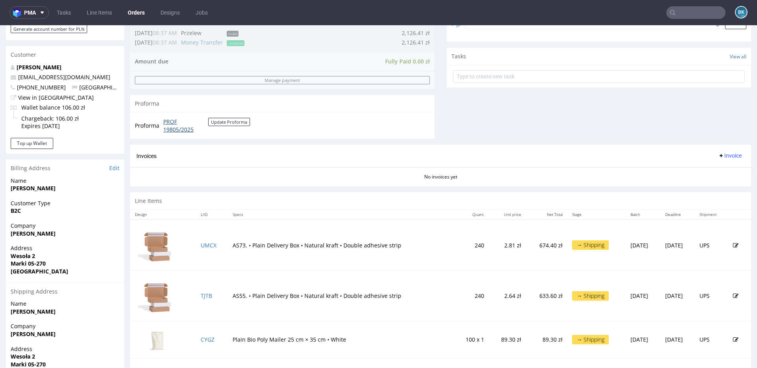
click at [166, 130] on link "PROF 19805/2025" at bounding box center [185, 125] width 45 height 15
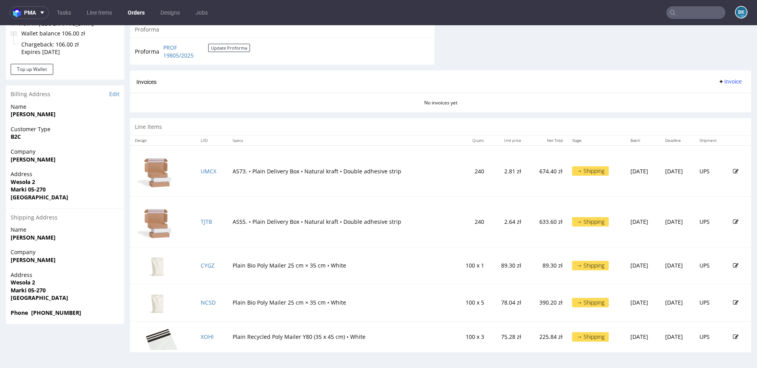
scroll to position [0, 0]
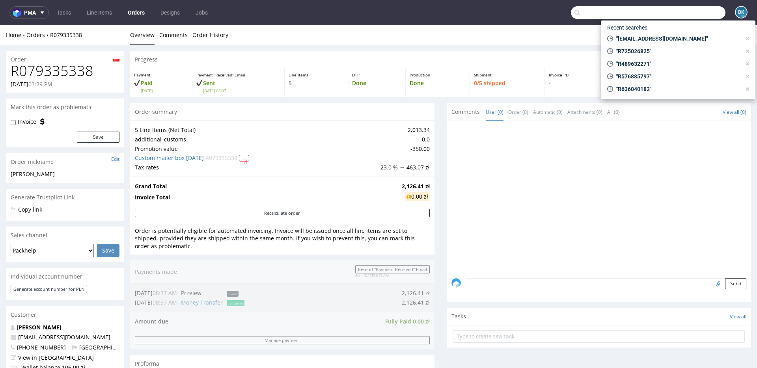
click at [685, 13] on input "text" at bounding box center [648, 12] width 155 height 13
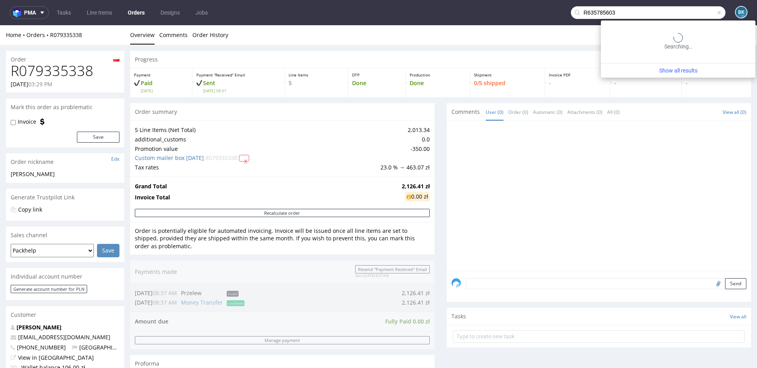
type input "R635785603"
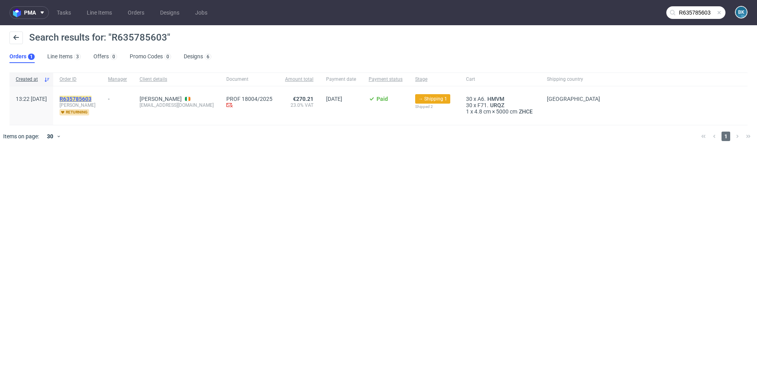
click at [91, 99] on mark "R635785603" at bounding box center [76, 99] width 32 height 6
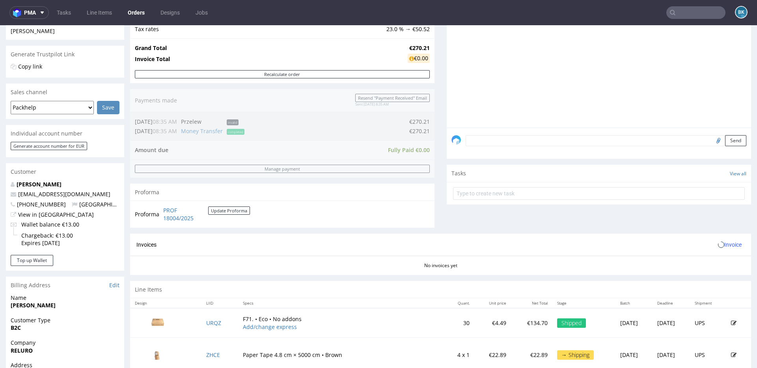
scroll to position [315, 0]
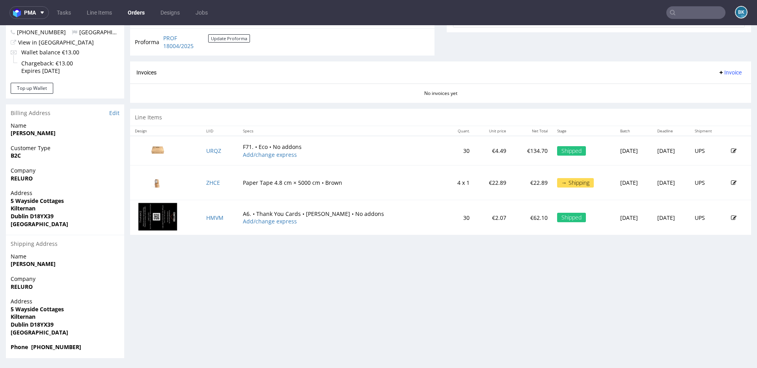
click at [250, 208] on td "A6. • Thank You Cards • White matt • No addons Add/change express" at bounding box center [341, 217] width 207 height 35
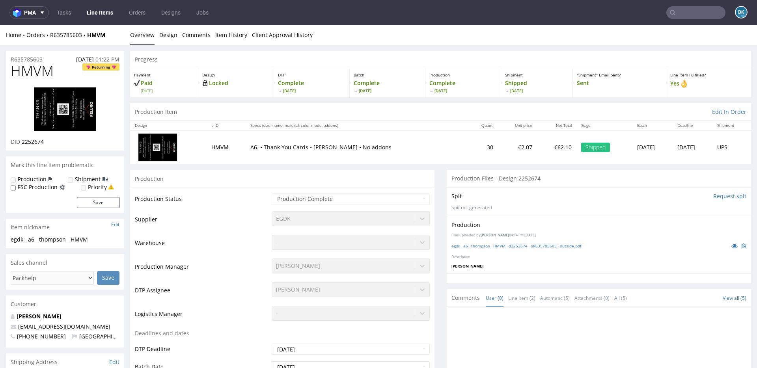
click at [68, 115] on img at bounding box center [65, 109] width 63 height 45
click at [226, 37] on link "Item History" at bounding box center [231, 34] width 32 height 19
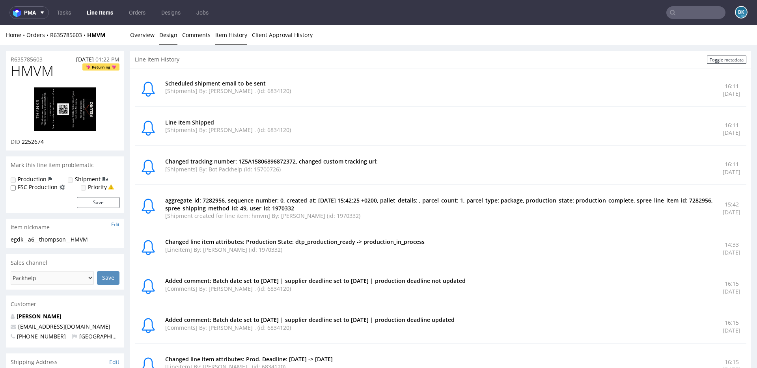
click at [171, 38] on link "Design" at bounding box center [168, 34] width 18 height 19
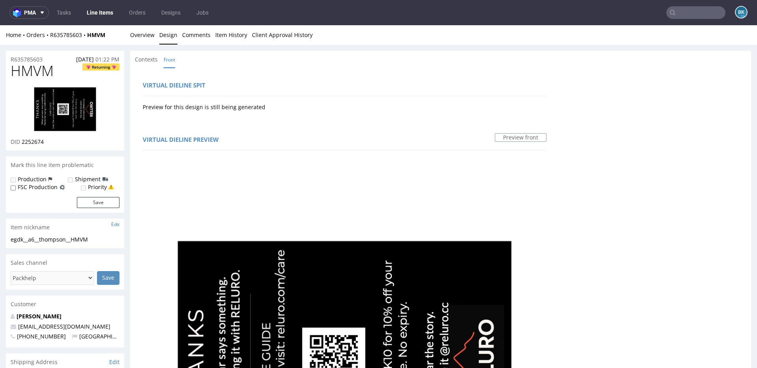
click at [65, 111] on img at bounding box center [65, 109] width 63 height 45
click at [689, 12] on input "text" at bounding box center [695, 12] width 59 height 13
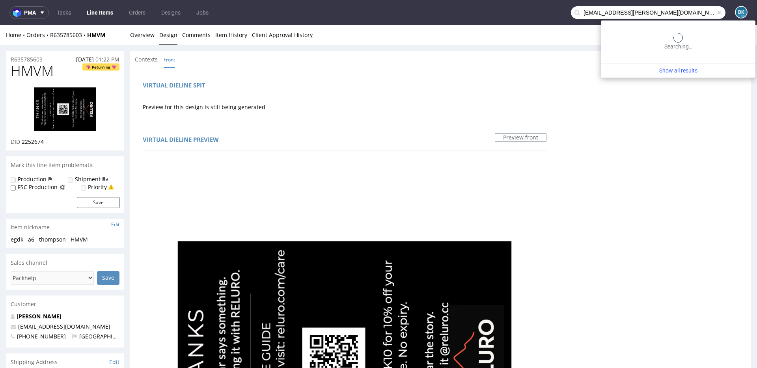
type input "marc.grasso@nipro-group.com"
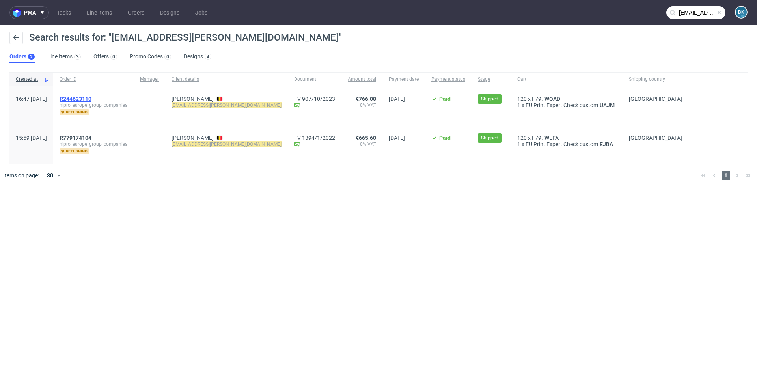
click at [91, 98] on span "R244623110" at bounding box center [76, 99] width 32 height 6
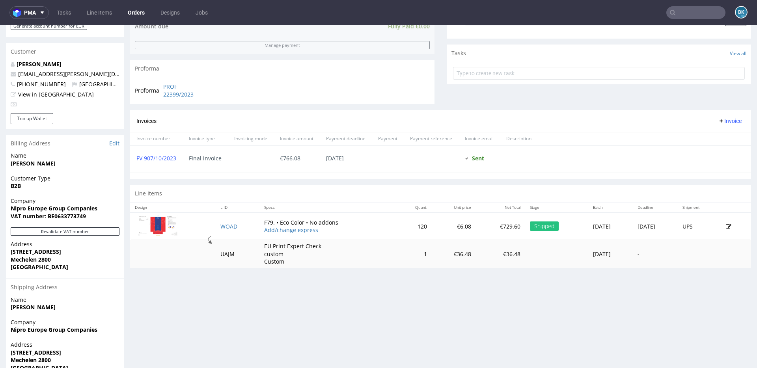
scroll to position [299, 0]
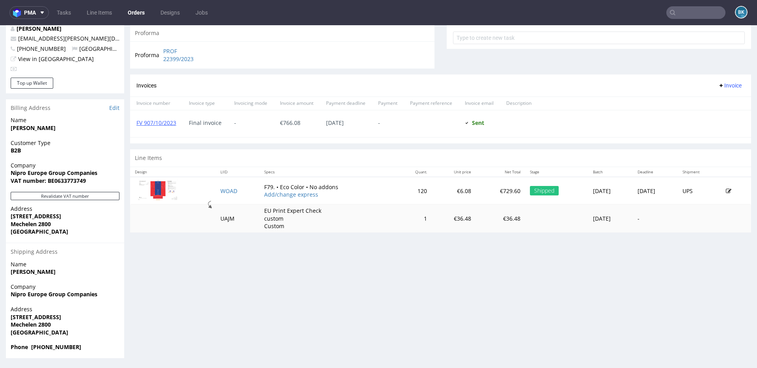
click at [674, 14] on input "text" at bounding box center [695, 12] width 59 height 13
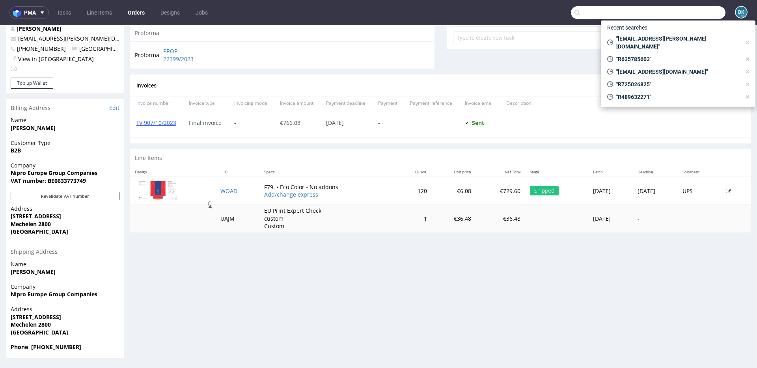
paste input "cfrm.biznes@gmail.com"
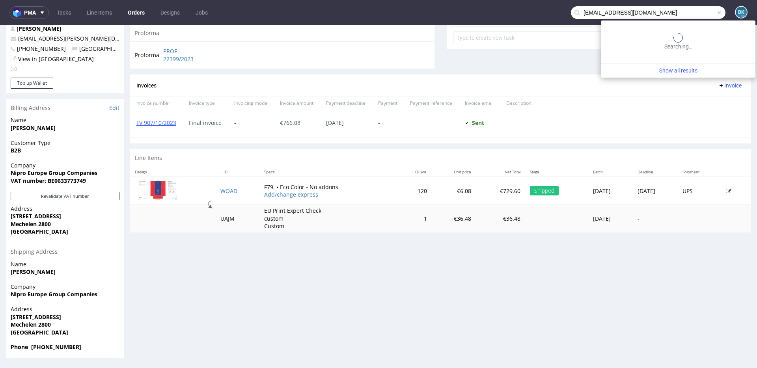
type input "cfrm.biznes@gmail.com"
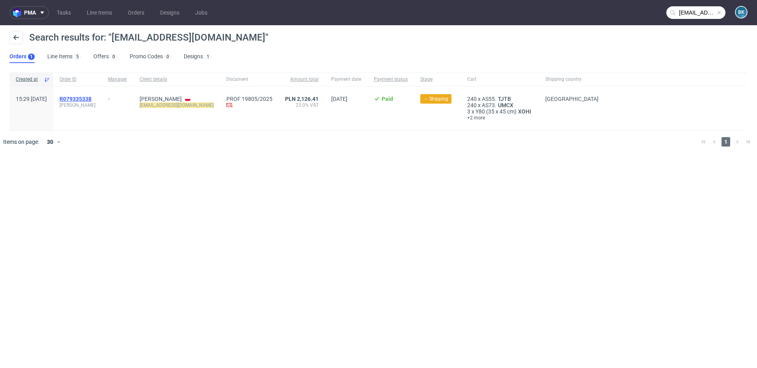
click at [91, 99] on span "R079335338" at bounding box center [76, 99] width 32 height 6
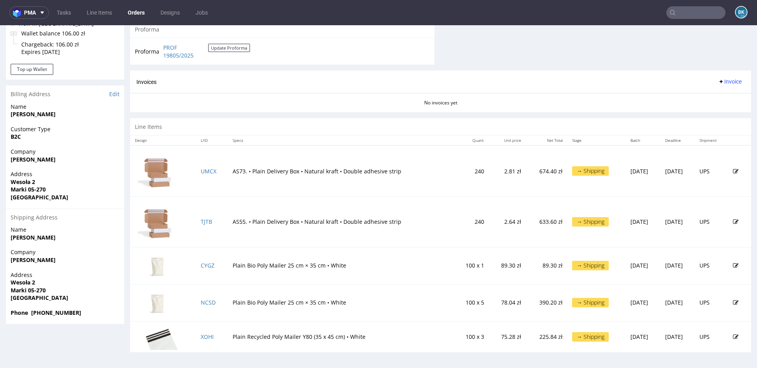
scroll to position [2, 0]
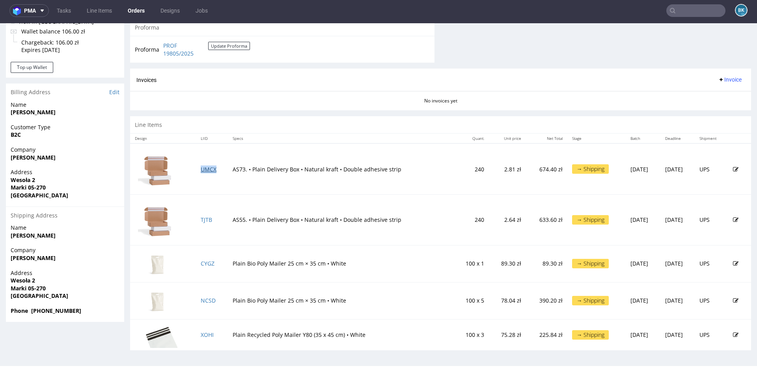
click at [206, 169] on link "UMCX" at bounding box center [209, 169] width 16 height 7
click at [203, 220] on link "TJTB" at bounding box center [206, 219] width 11 height 7
click at [205, 263] on link "CYGZ" at bounding box center [208, 263] width 14 height 7
click at [203, 300] on link "NCSD" at bounding box center [208, 300] width 15 height 7
click at [206, 334] on link "XOHI" at bounding box center [207, 334] width 13 height 7
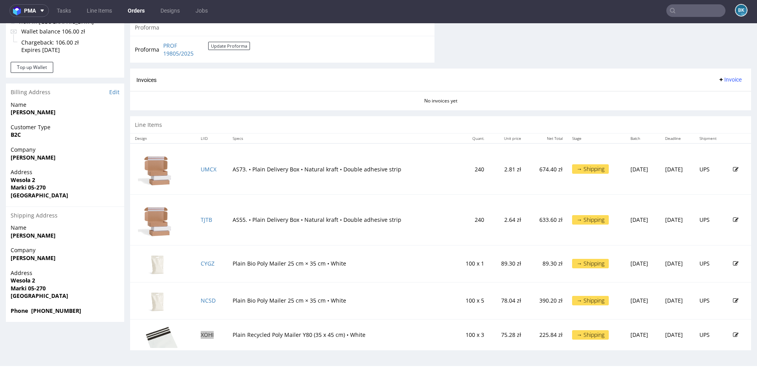
click at [689, 9] on input "text" at bounding box center [695, 10] width 59 height 13
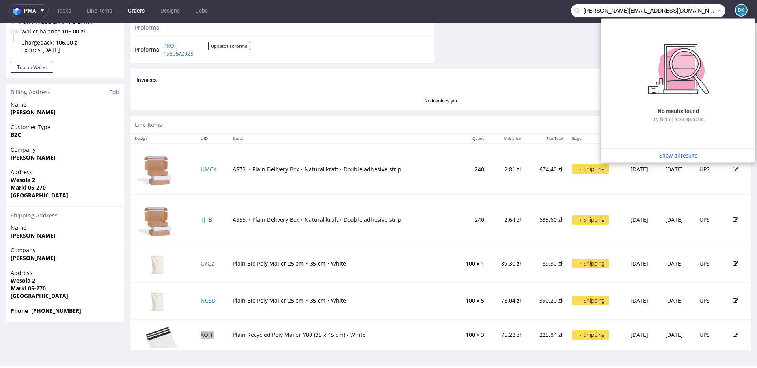
drag, startPoint x: 587, startPoint y: 11, endPoint x: 553, endPoint y: 11, distance: 34.7
click at [553, 11] on nav "pma Tasks Line Items Orders Designs Jobs tina@bolisonpac.com BK" at bounding box center [378, 10] width 757 height 25
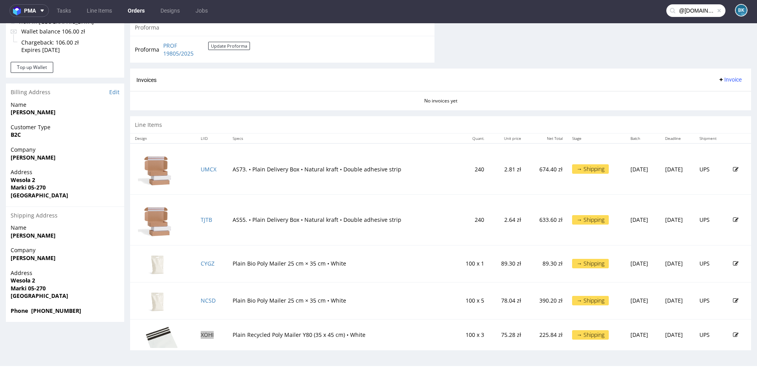
type input "@bolisonpac.com"
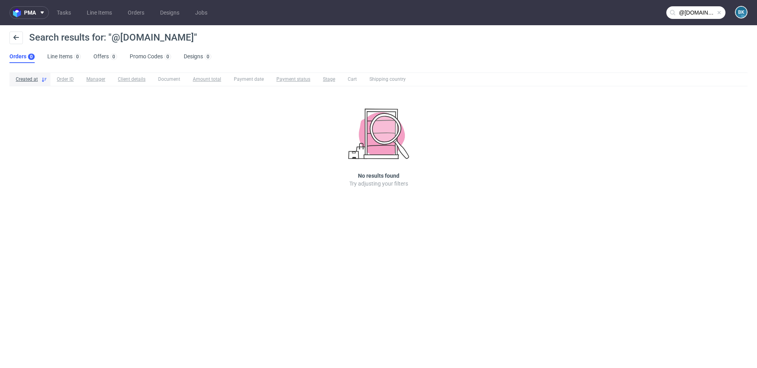
click at [720, 11] on span at bounding box center [719, 12] width 6 height 6
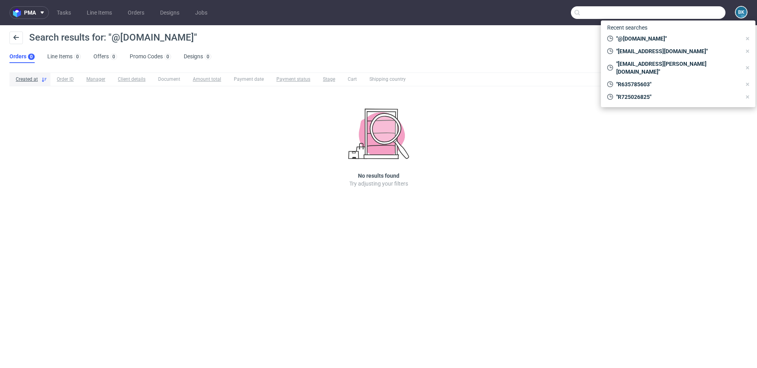
click at [699, 12] on input "text" at bounding box center [648, 12] width 155 height 13
paste input "R387946860"
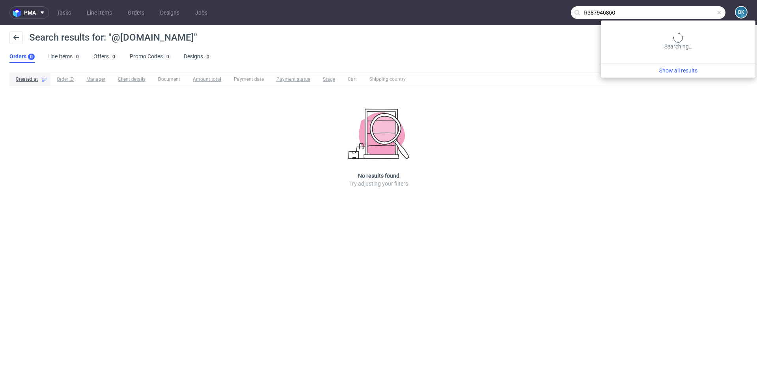
type input "R387946860"
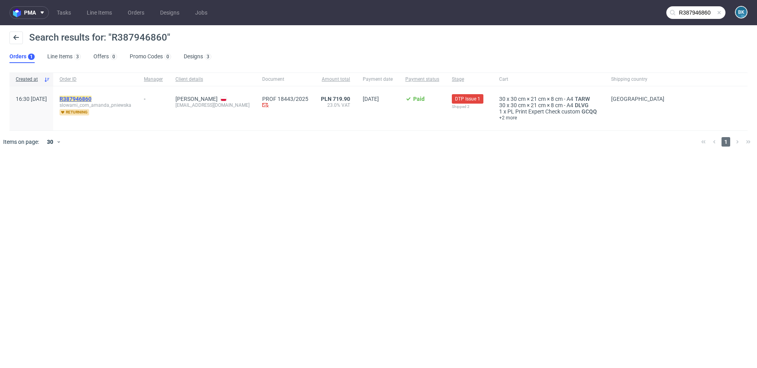
click at [91, 99] on mark "R387946860" at bounding box center [76, 99] width 32 height 6
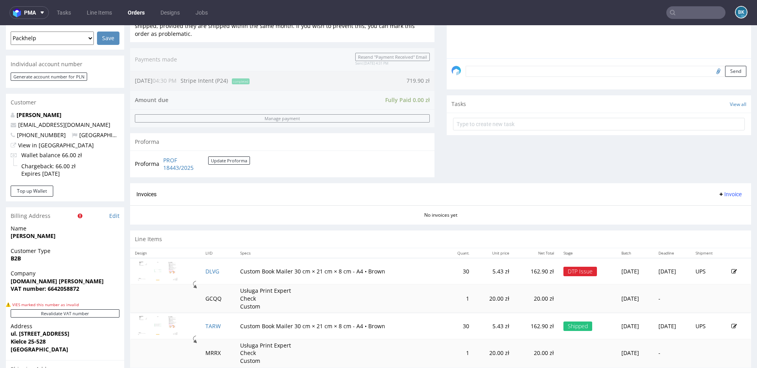
scroll to position [237, 0]
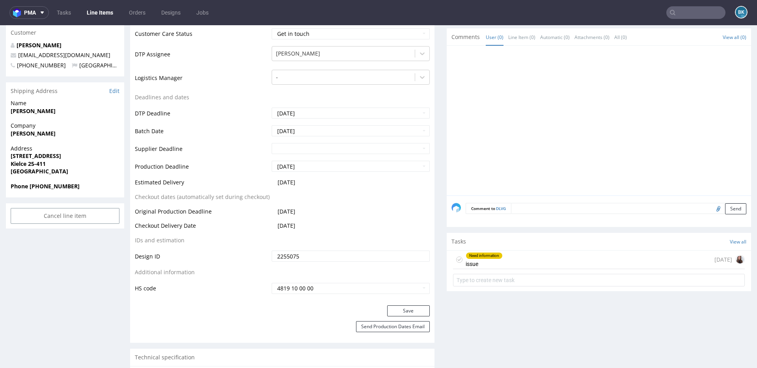
scroll to position [288, 0]
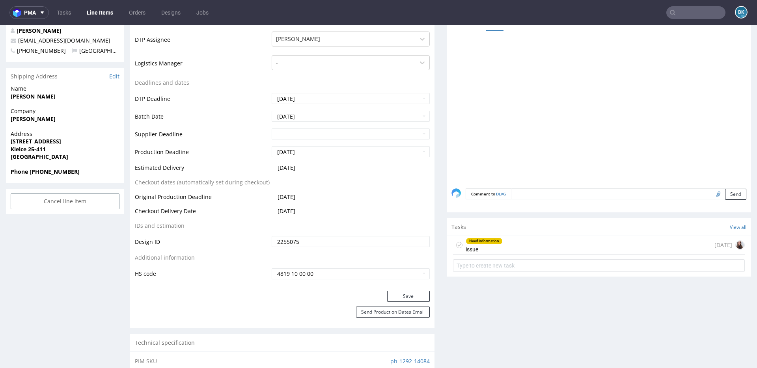
click at [540, 244] on div "Need information issue 14 days ago" at bounding box center [599, 245] width 292 height 19
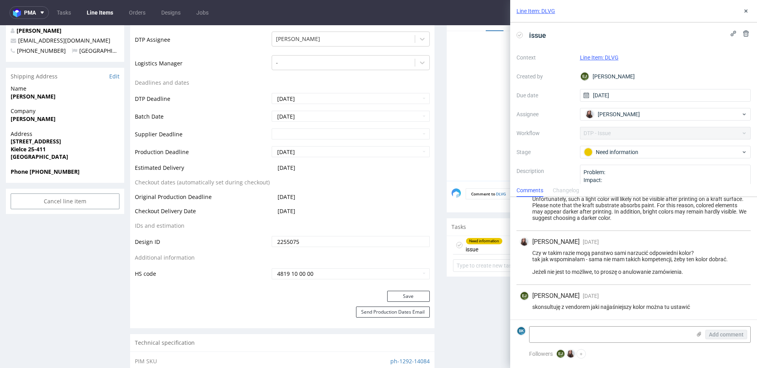
scroll to position [233, 0]
click at [748, 11] on icon at bounding box center [746, 11] width 6 height 6
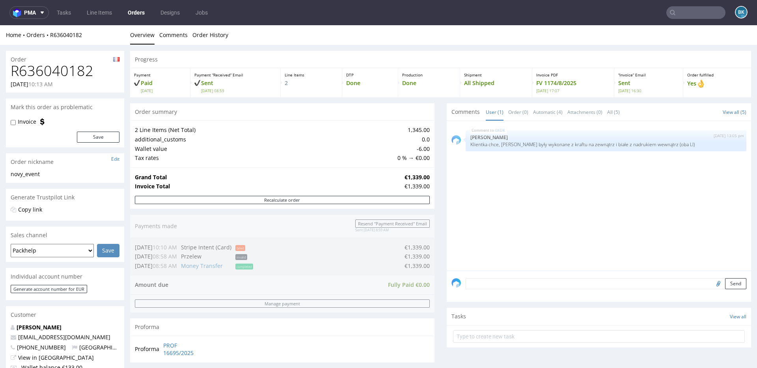
click at [75, 73] on h1 "R636040182" at bounding box center [65, 71] width 109 height 16
copy h1 "R636040182"
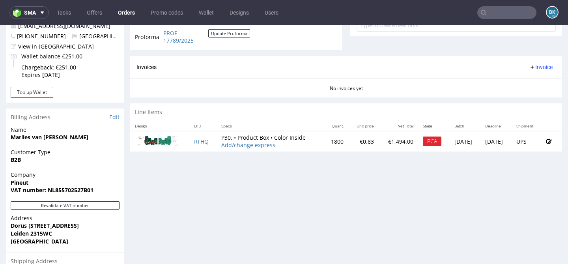
scroll to position [317, 0]
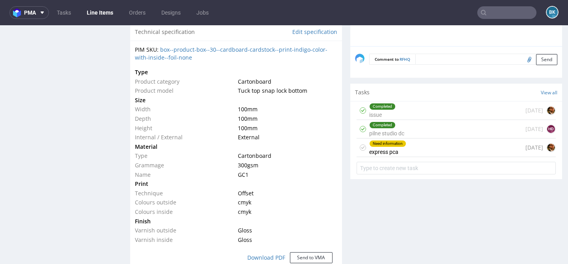
scroll to position [546, 0]
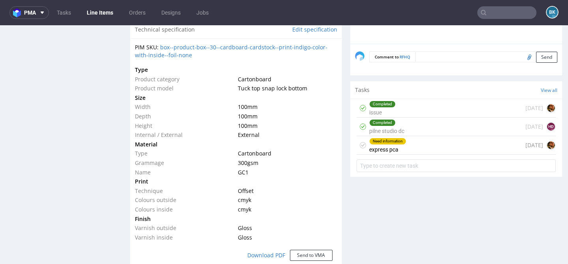
click at [413, 155] on div "Need information express pca [DATE]" at bounding box center [455, 145] width 199 height 19
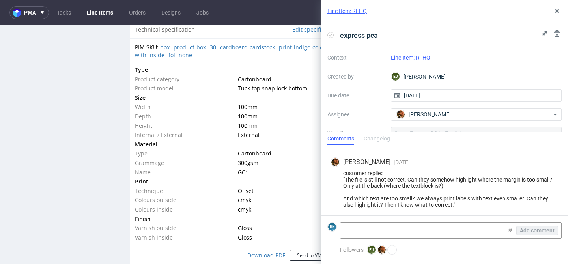
scroll to position [148, 0]
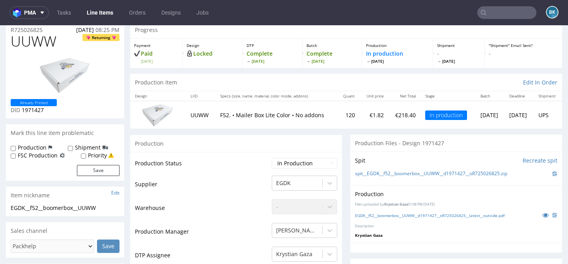
scroll to position [35, 0]
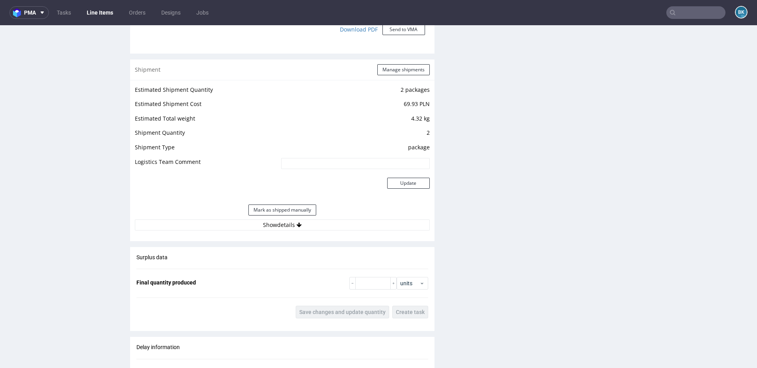
scroll to position [791, 0]
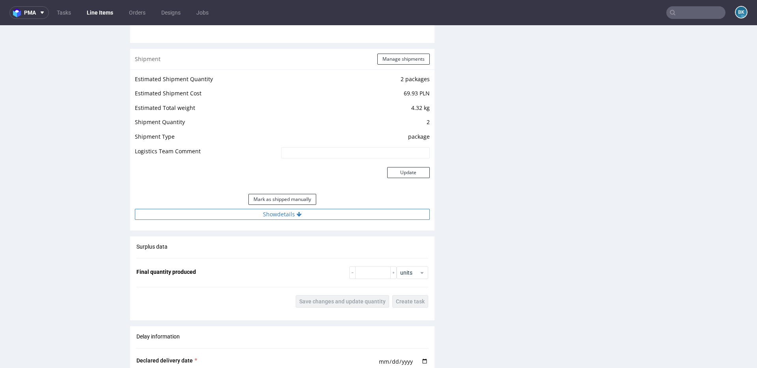
click at [281, 216] on button "Show details" at bounding box center [282, 214] width 295 height 11
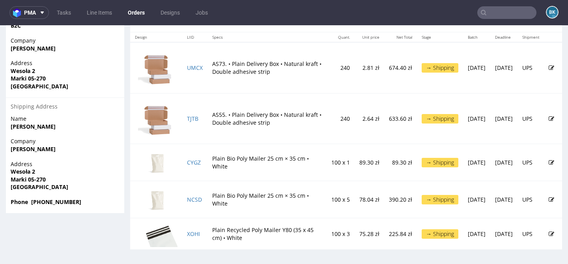
scroll to position [447, 0]
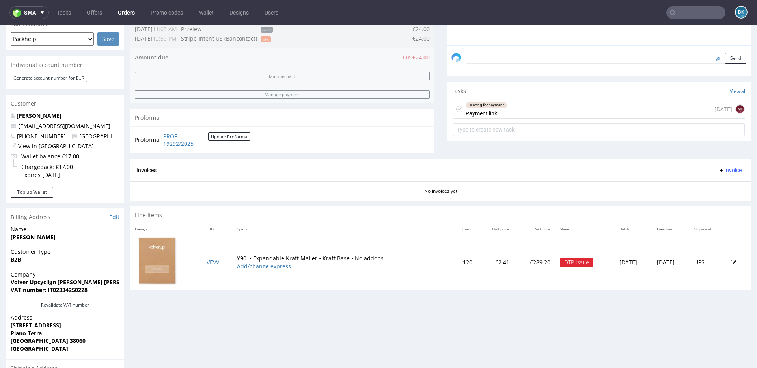
scroll to position [220, 0]
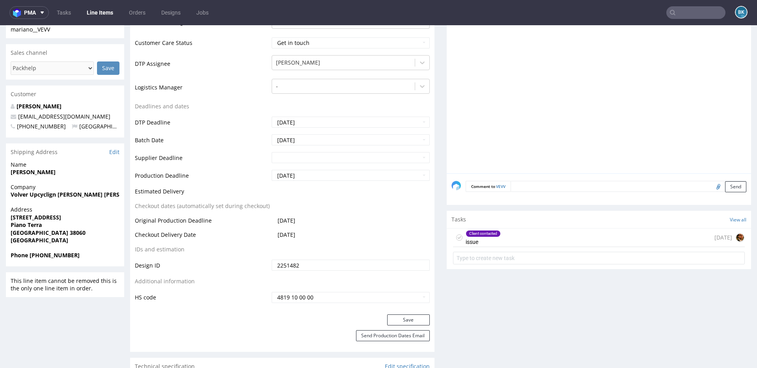
scroll to position [283, 0]
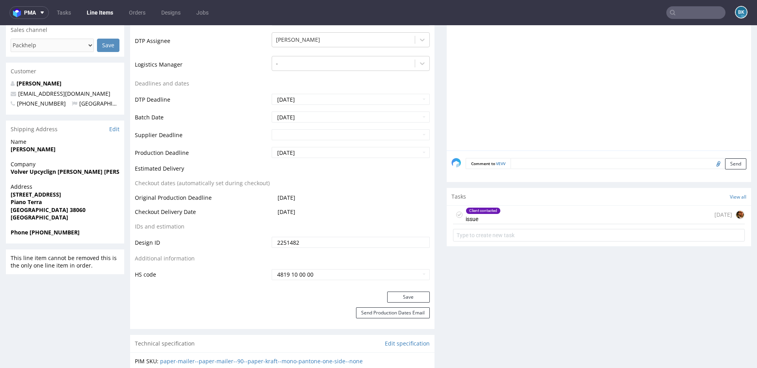
click at [553, 214] on div "Client contacted issue [DATE]" at bounding box center [599, 215] width 292 height 19
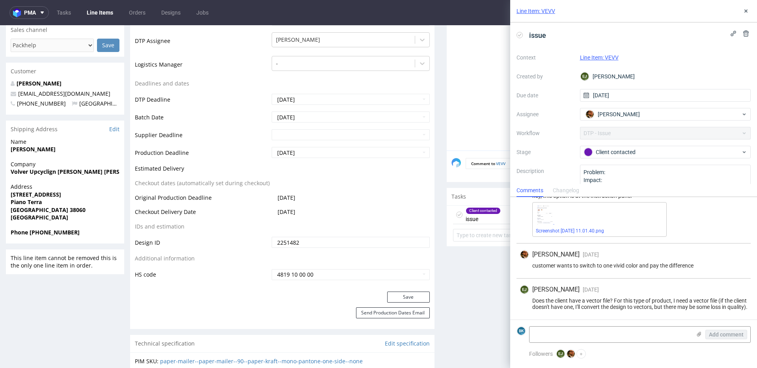
scroll to position [147, 0]
click at [746, 13] on icon at bounding box center [746, 11] width 6 height 6
